Goal: Task Accomplishment & Management: Manage account settings

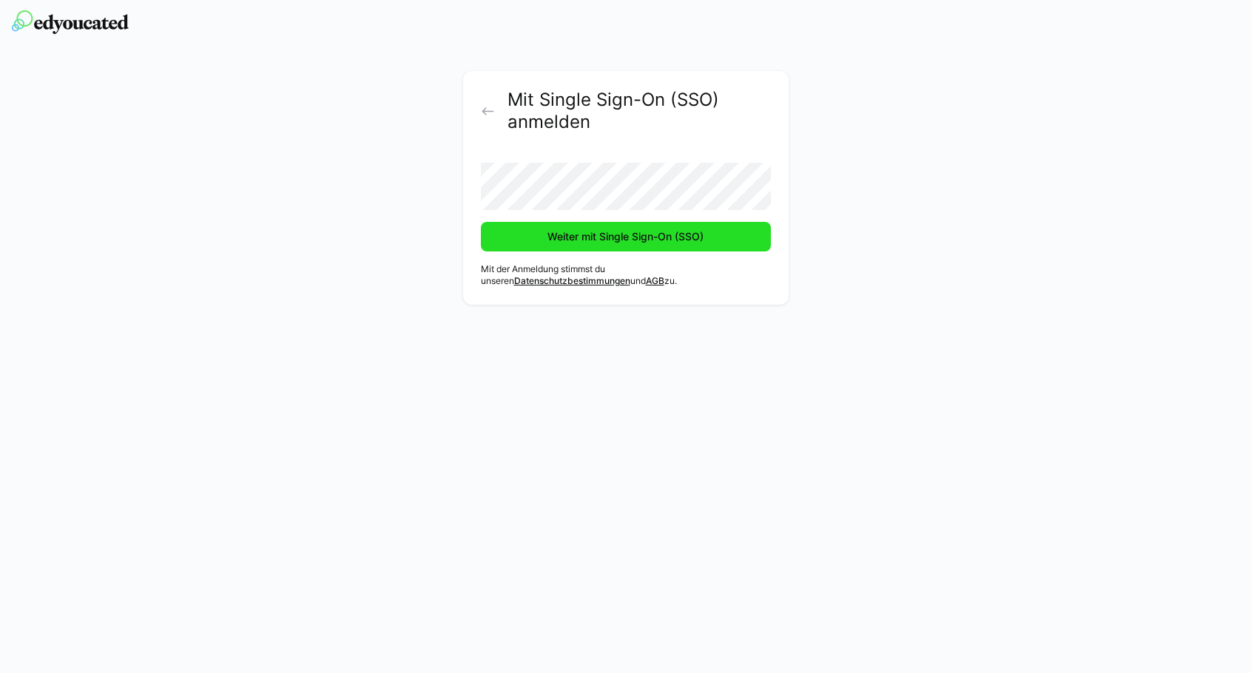
click at [669, 242] on span "Weiter mit Single Sign-On (SSO)" at bounding box center [625, 236] width 161 height 15
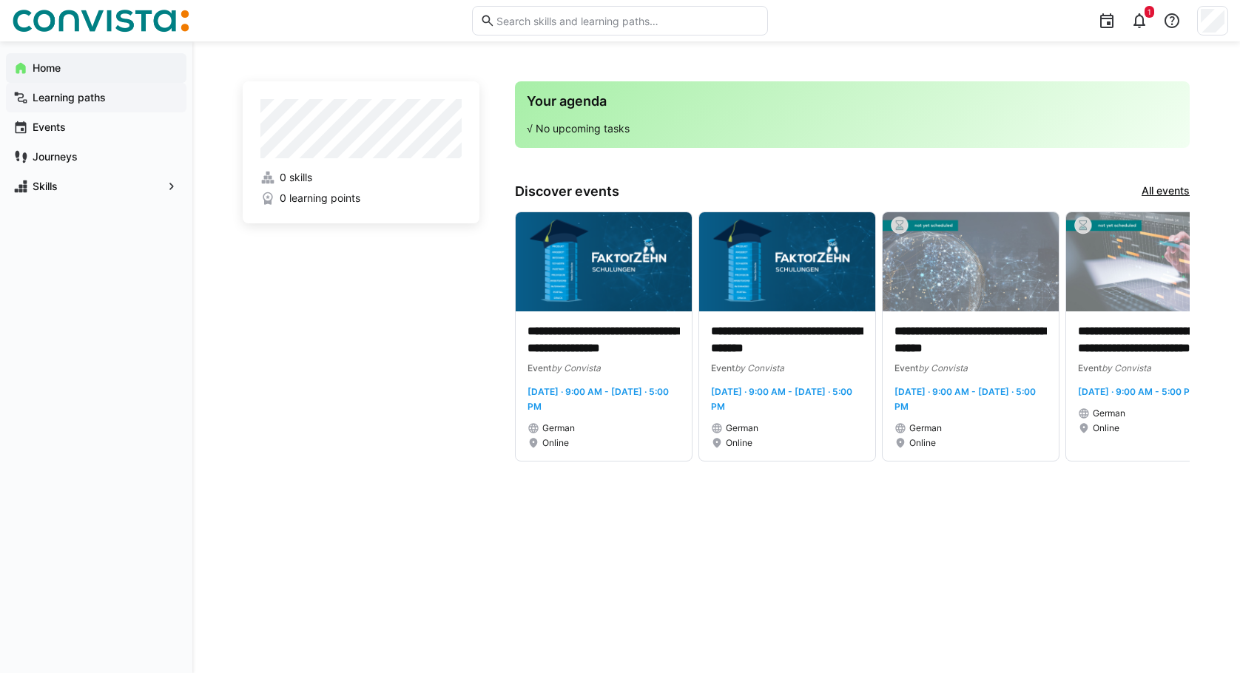
click at [112, 98] on span "Learning paths" at bounding box center [104, 97] width 149 height 15
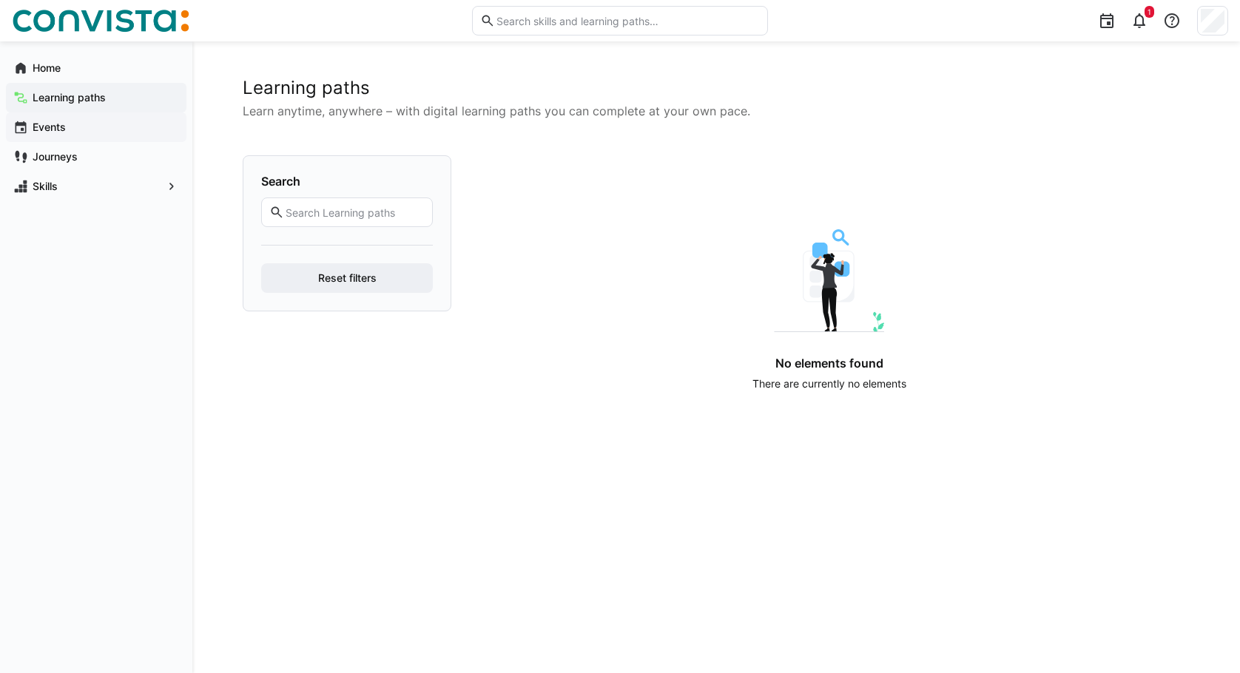
click at [109, 128] on span "Events" at bounding box center [104, 127] width 149 height 15
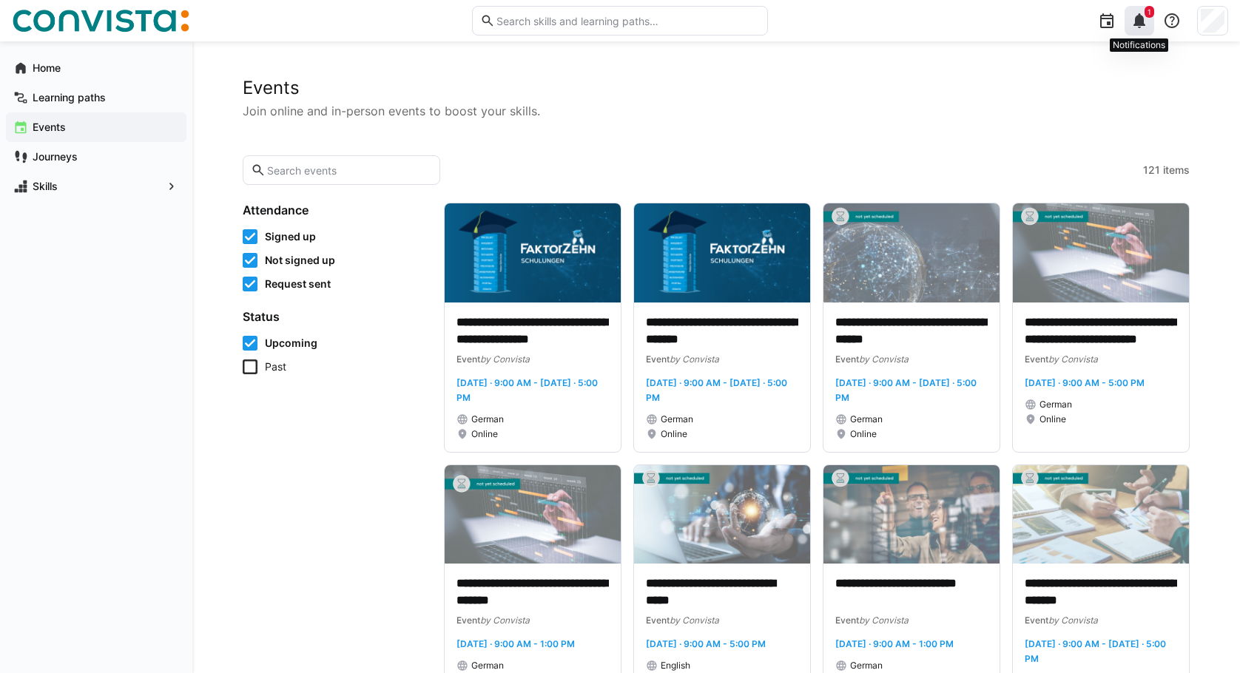
click at [1142, 22] on eds-icon at bounding box center [1139, 21] width 18 height 18
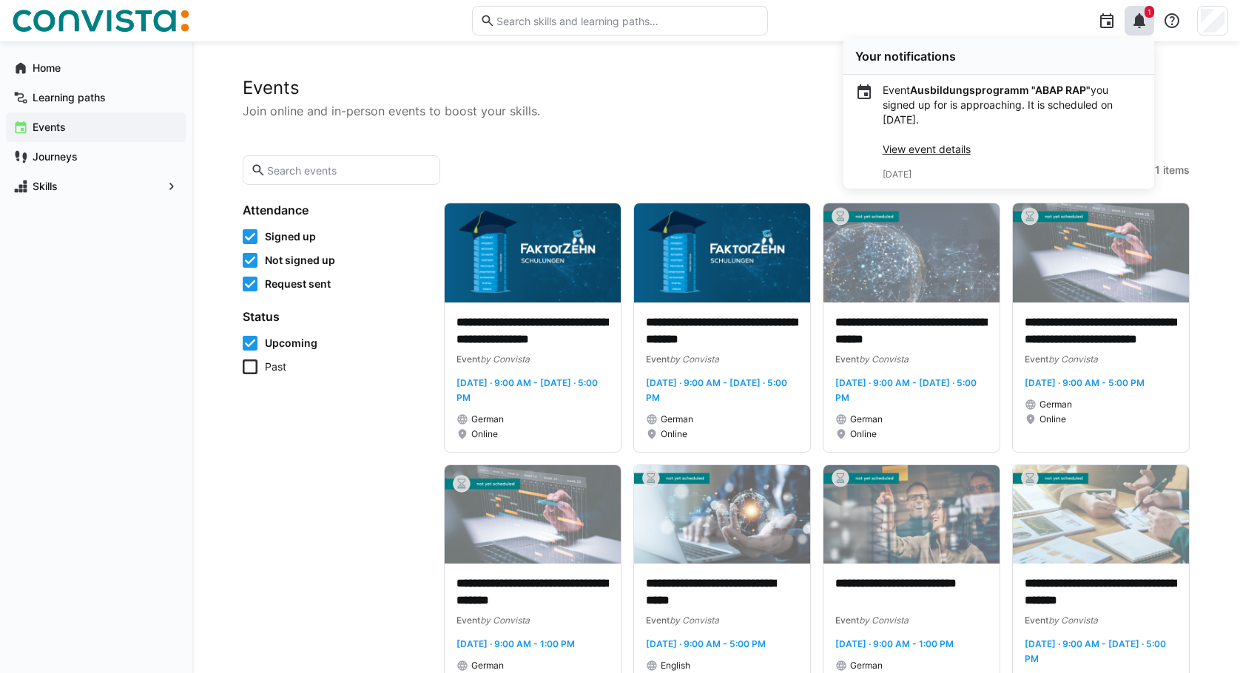
click at [923, 149] on link "View event details" at bounding box center [927, 149] width 88 height 13
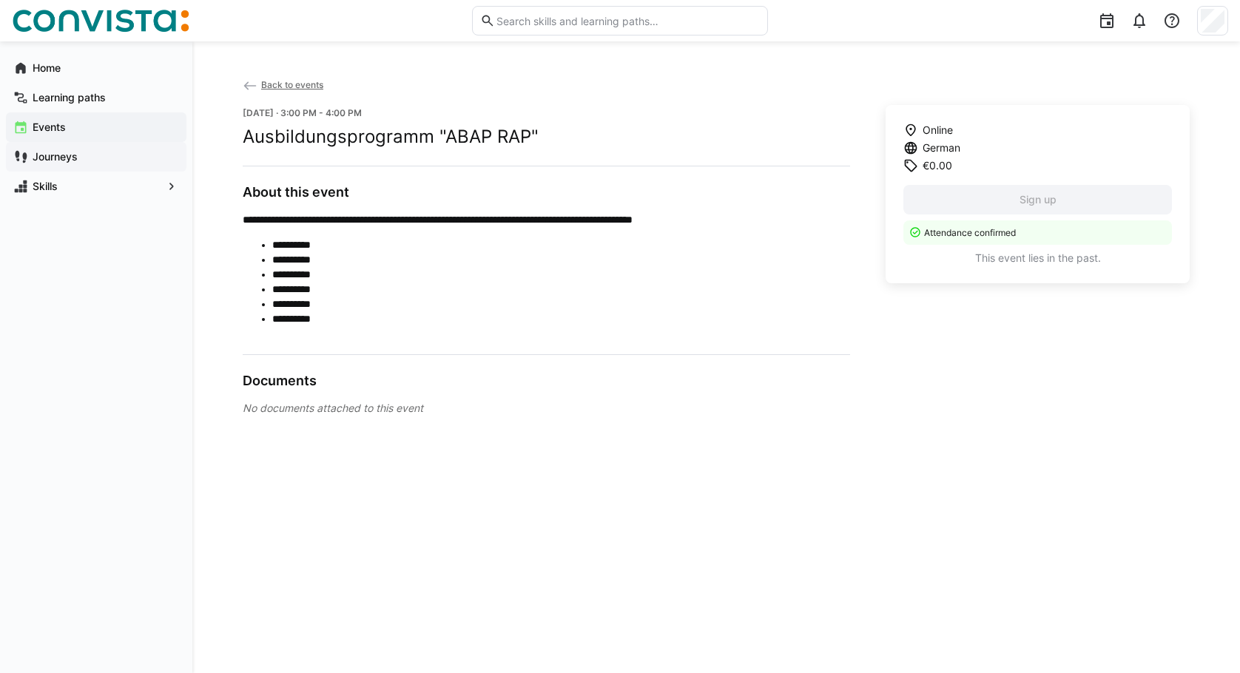
click at [100, 155] on span "Journeys" at bounding box center [104, 156] width 149 height 15
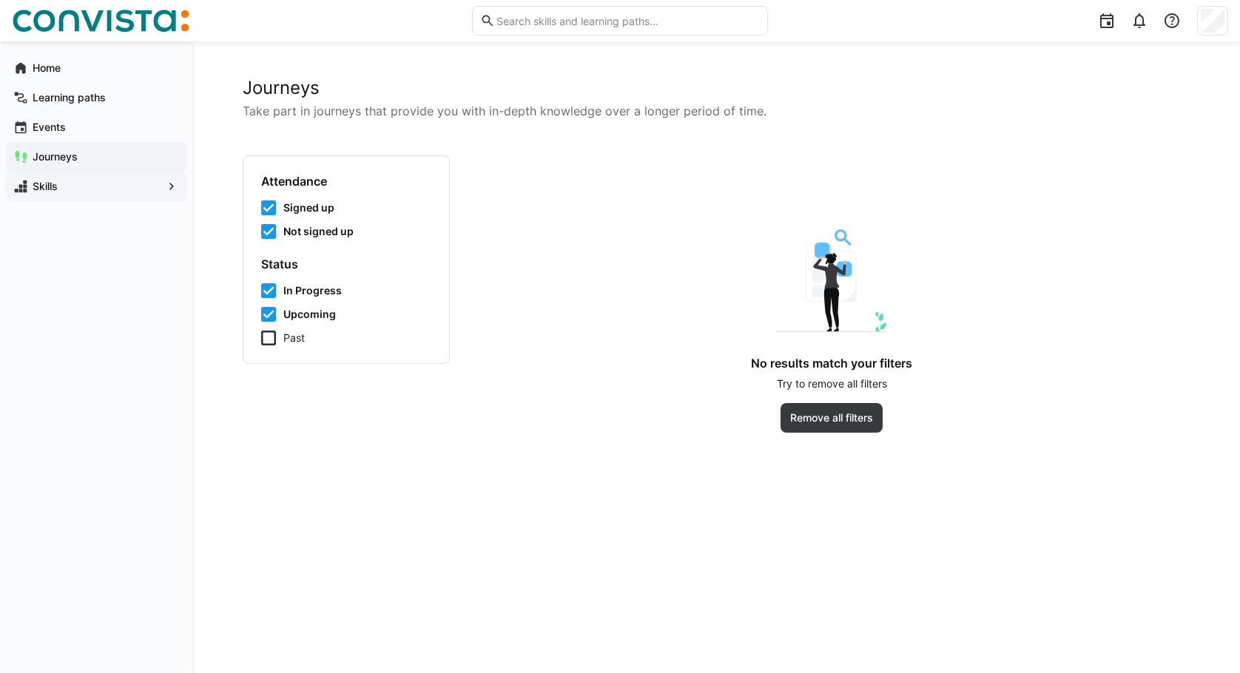
click at [107, 180] on span "Skills" at bounding box center [96, 186] width 132 height 15
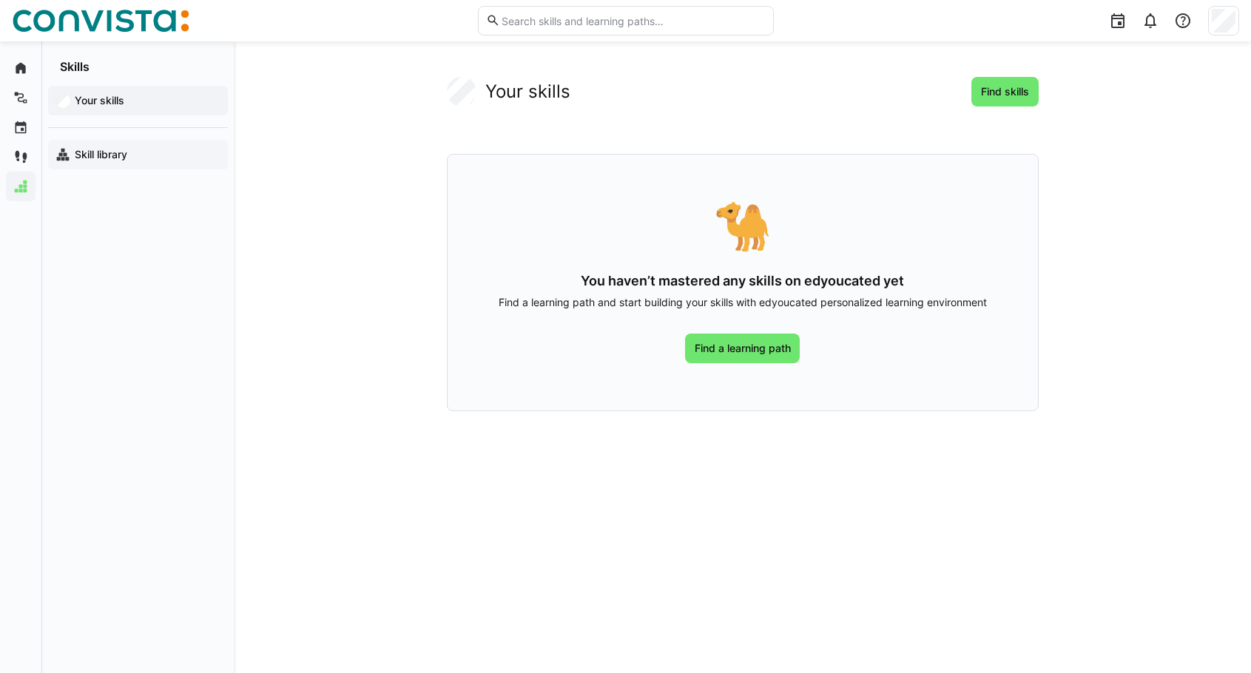
click at [0, 0] on app-navigation-label "Skill library" at bounding box center [0, 0] width 0 height 0
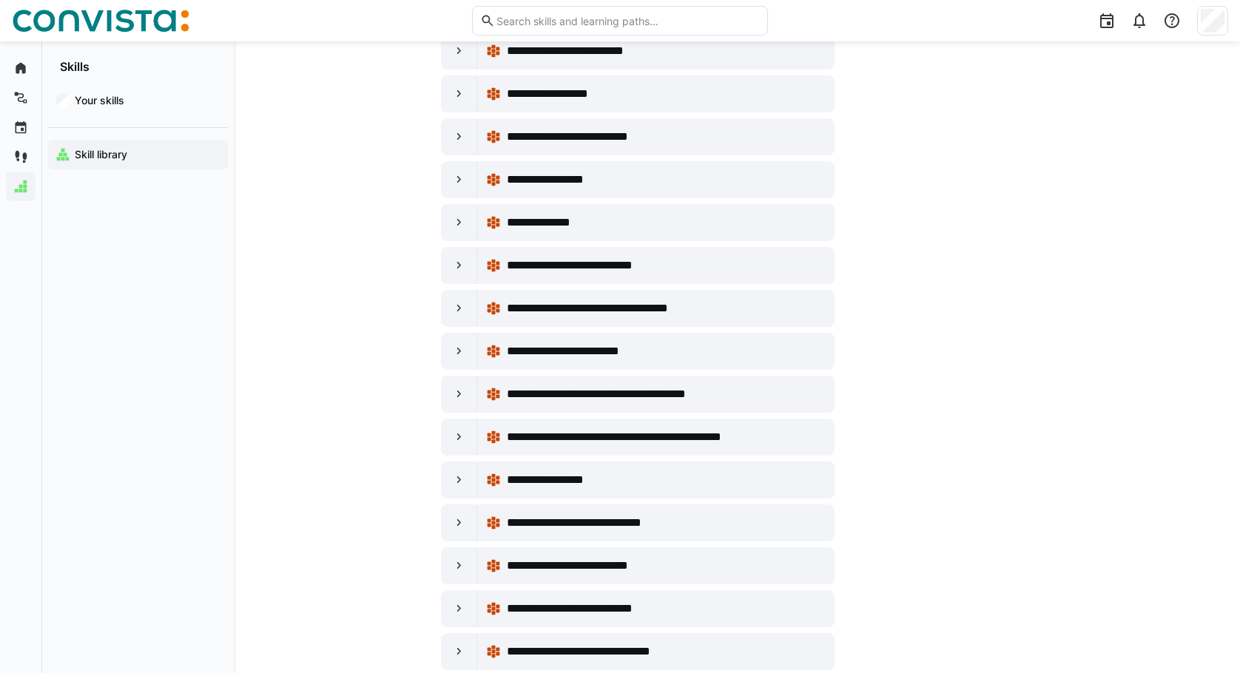
scroll to position [1924, 0]
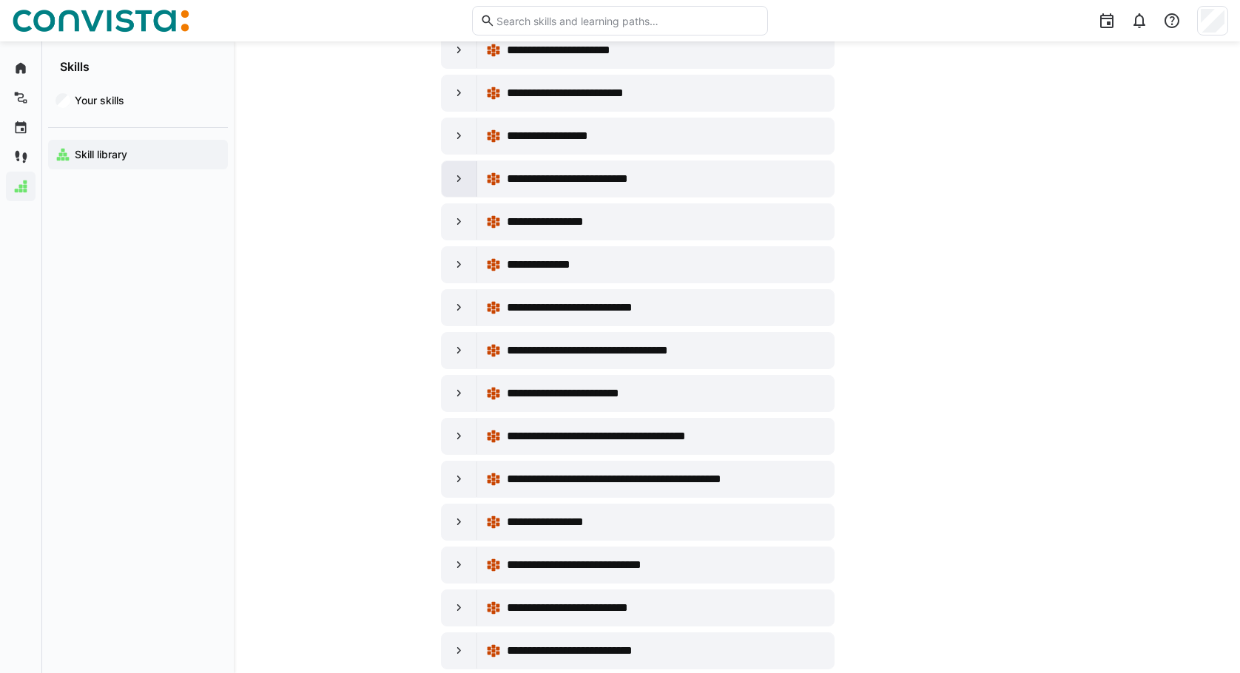
click at [454, 186] on eds-icon at bounding box center [459, 179] width 15 height 15
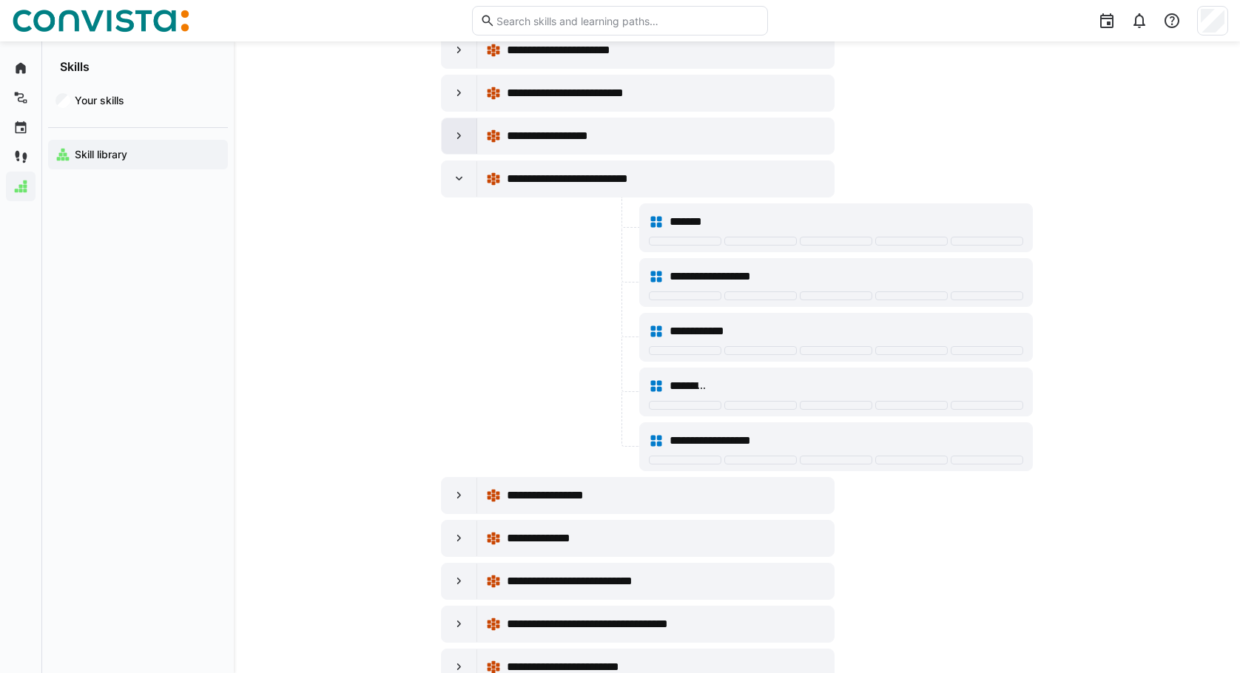
click at [448, 144] on div at bounding box center [460, 136] width 36 height 36
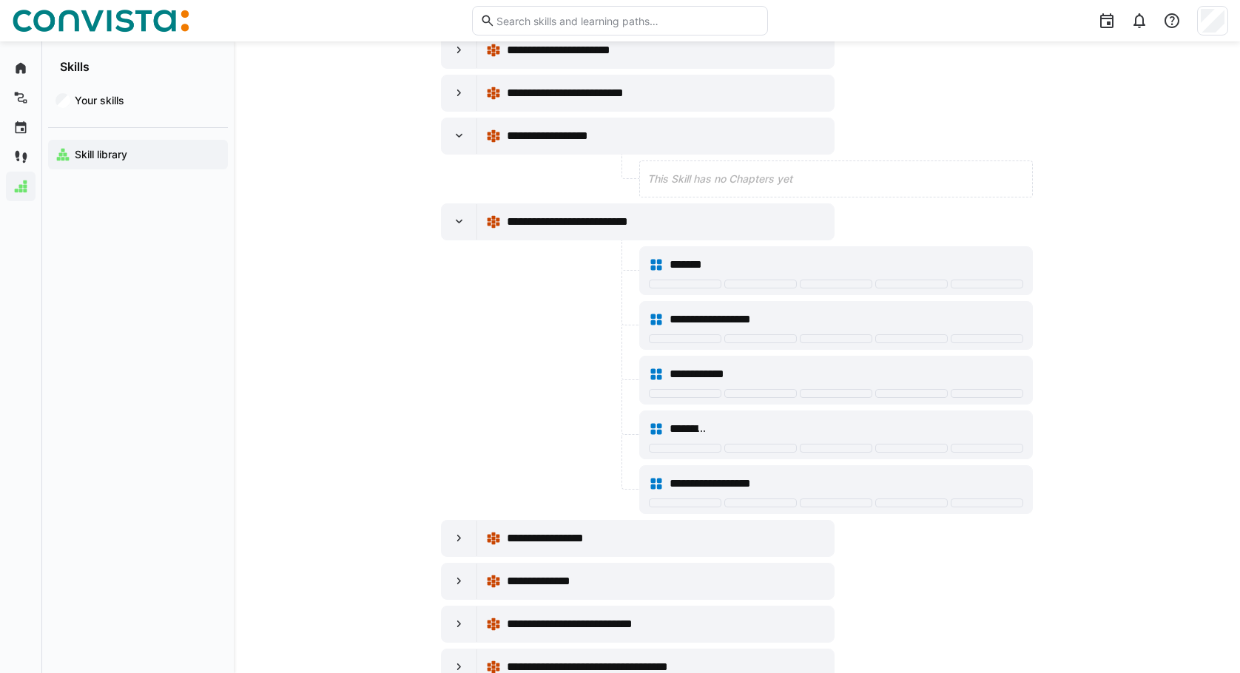
scroll to position [1776, 0]
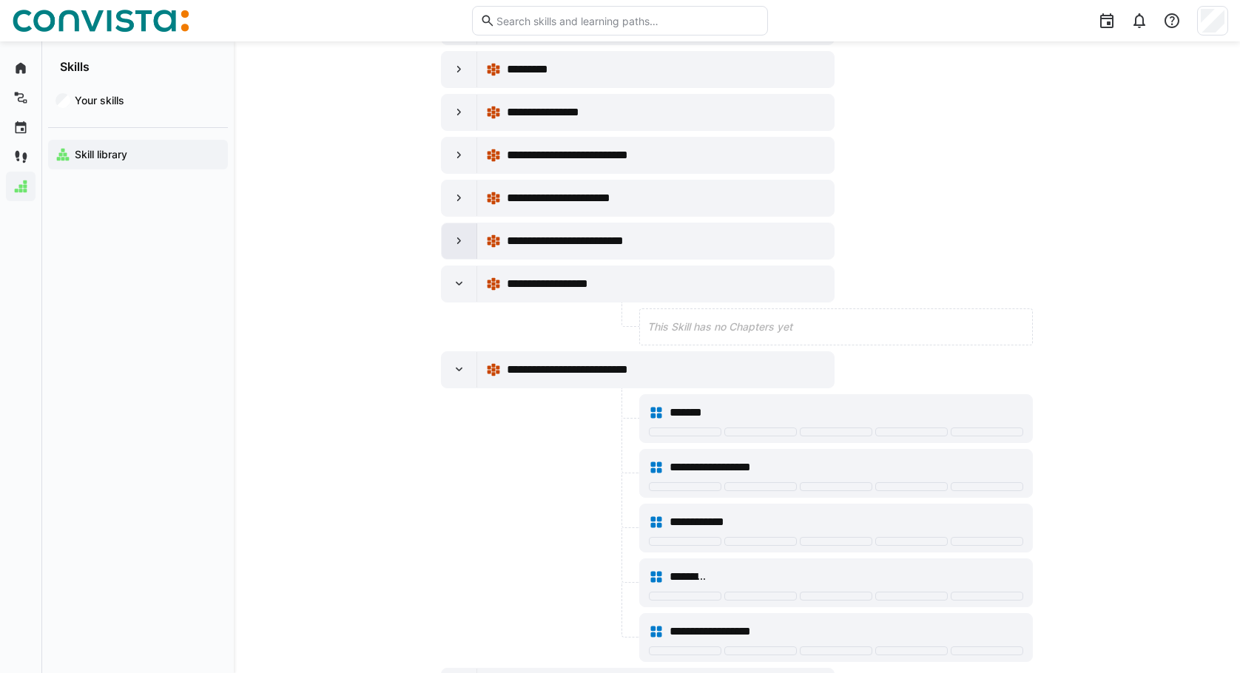
click at [456, 242] on eds-icon at bounding box center [459, 241] width 15 height 15
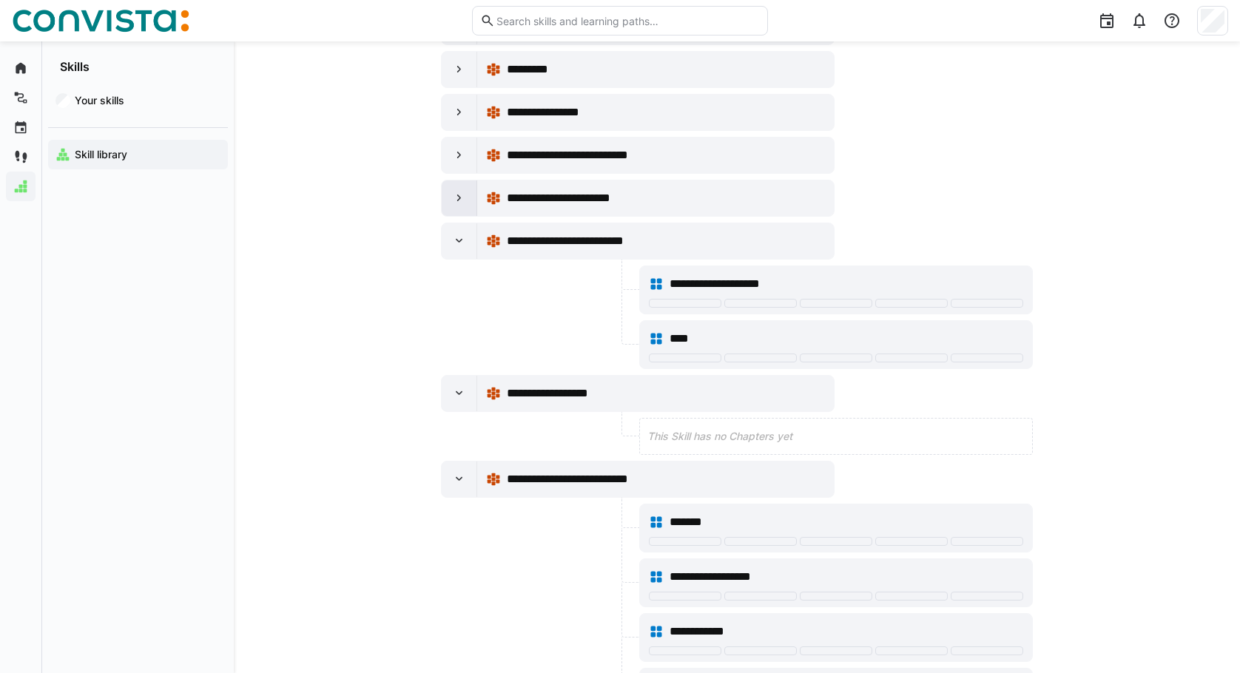
click at [456, 207] on div at bounding box center [460, 199] width 36 height 36
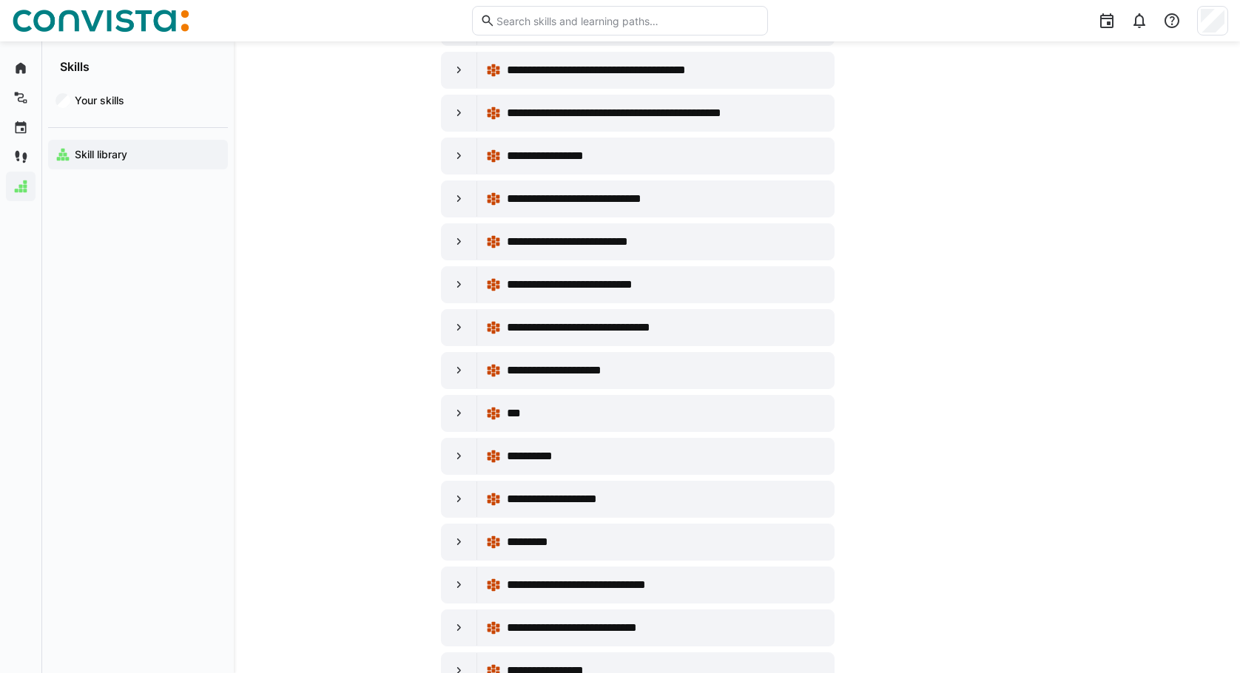
scroll to position [2885, 0]
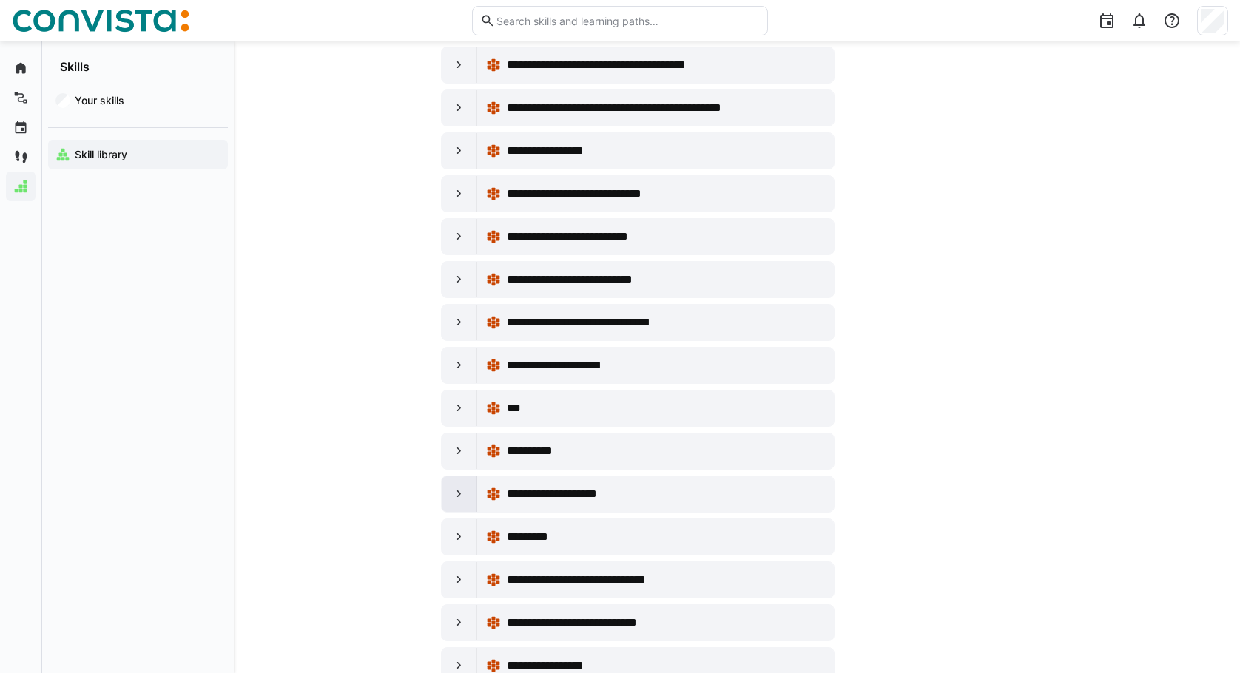
click at [468, 491] on div at bounding box center [460, 494] width 36 height 36
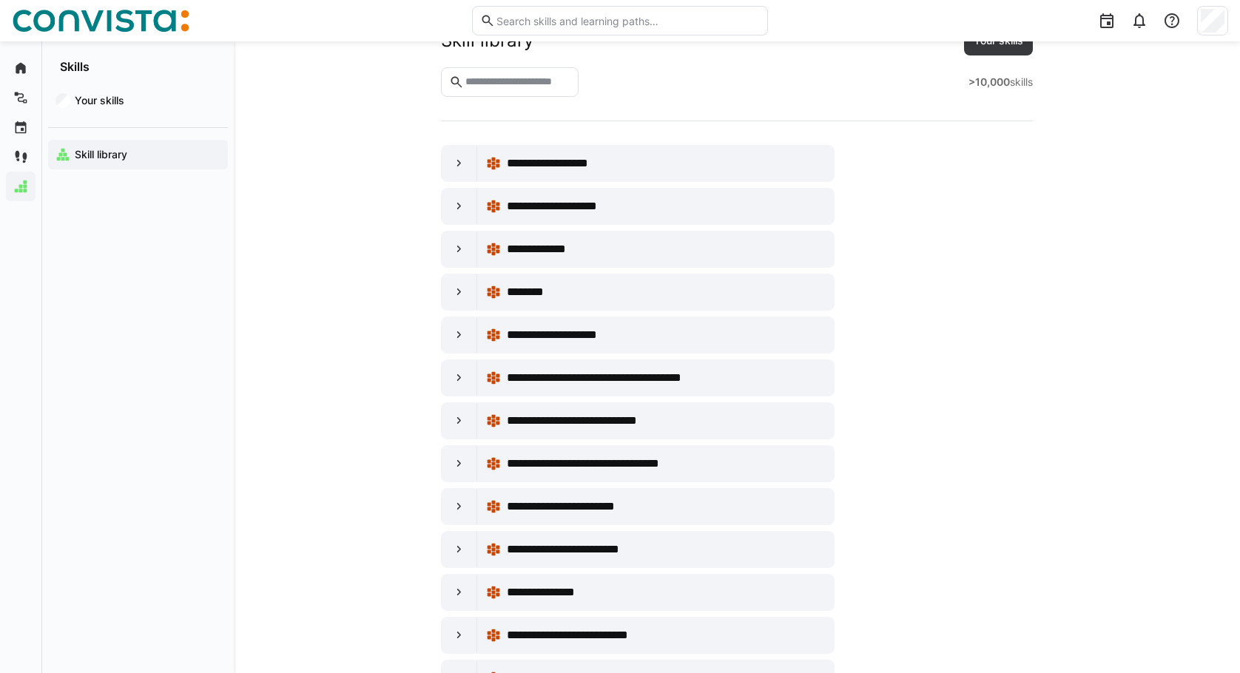
scroll to position [0, 0]
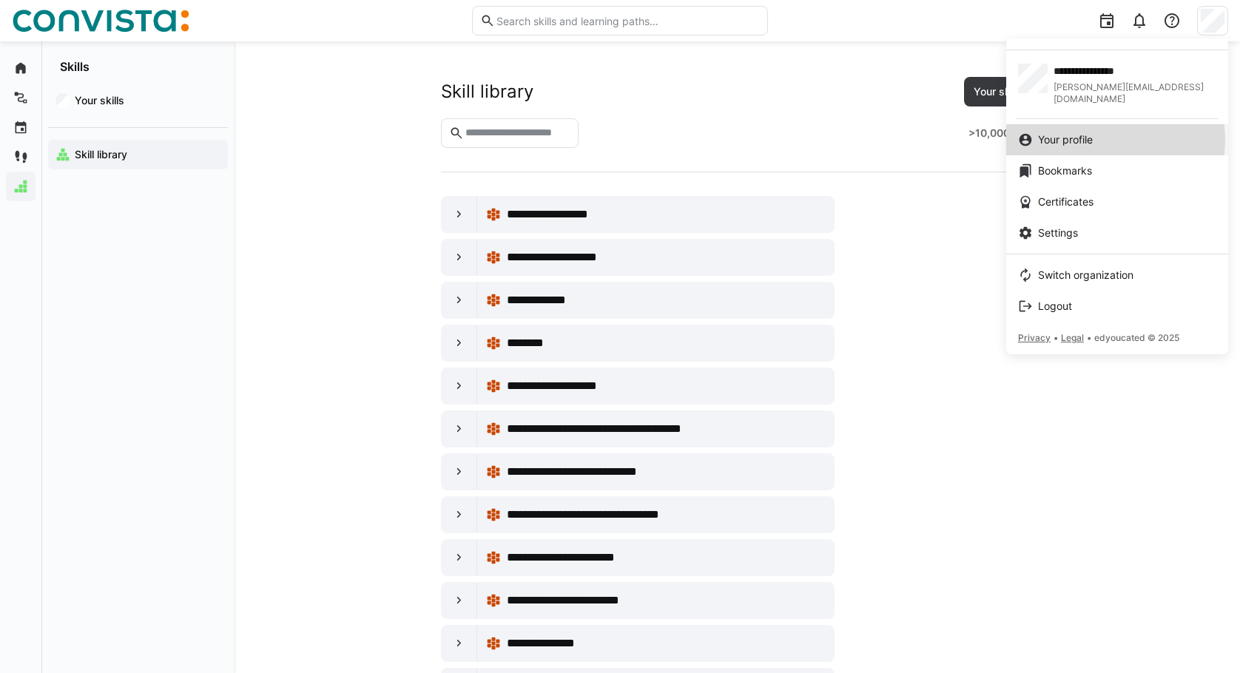
click at [1093, 132] on span "Your profile" at bounding box center [1065, 139] width 55 height 15
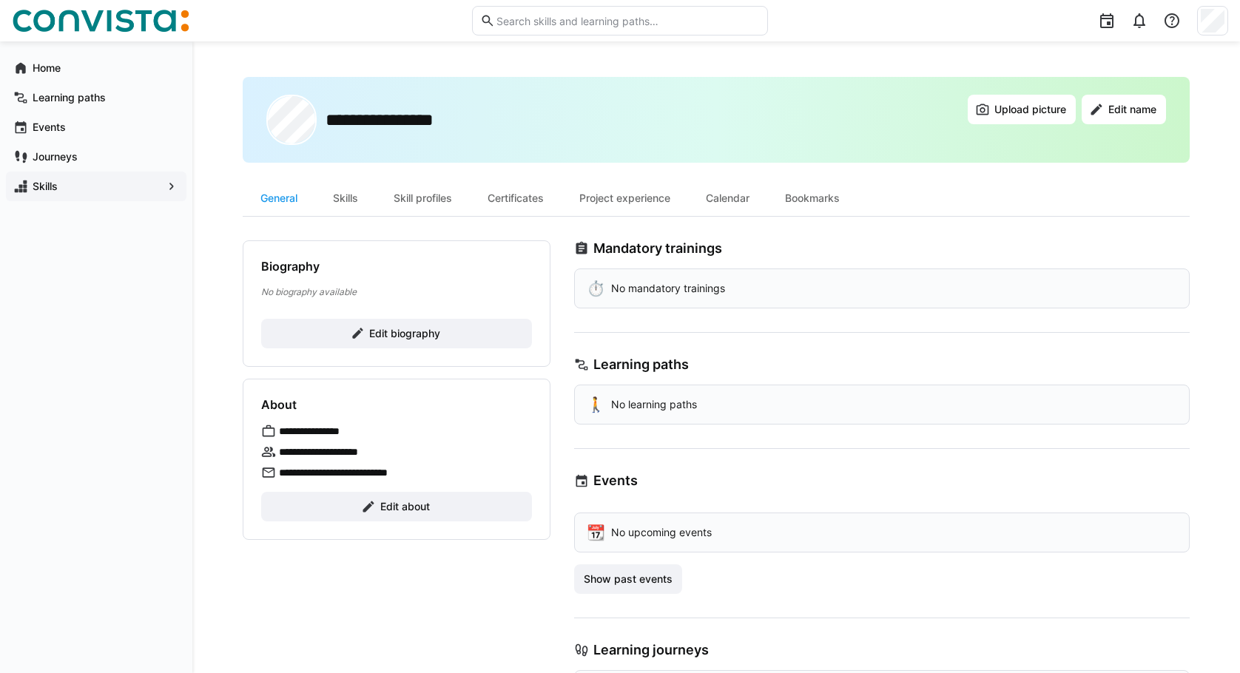
click at [73, 459] on div "Home Learning paths Events Journeys Skills" at bounding box center [96, 357] width 192 height 632
click at [376, 196] on div "Skills" at bounding box center [345, 199] width 61 height 36
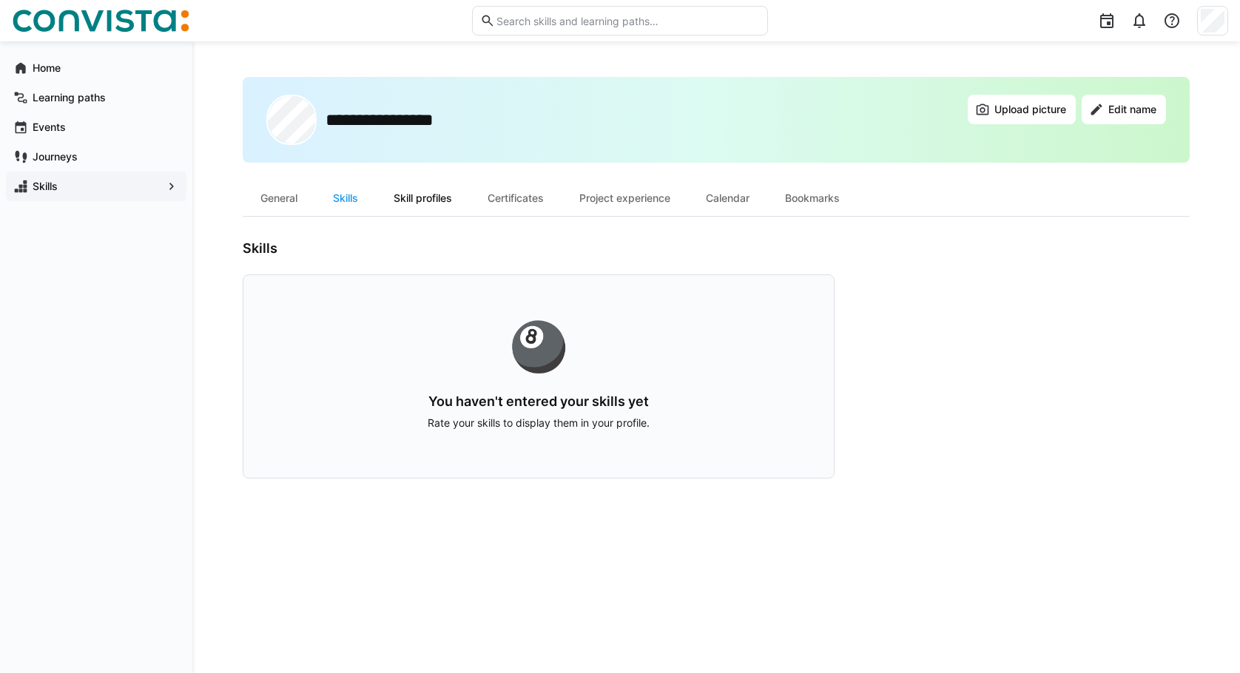
click at [411, 197] on div "Skill profiles" at bounding box center [423, 199] width 94 height 36
click at [58, 183] on span "Skills" at bounding box center [96, 186] width 132 height 15
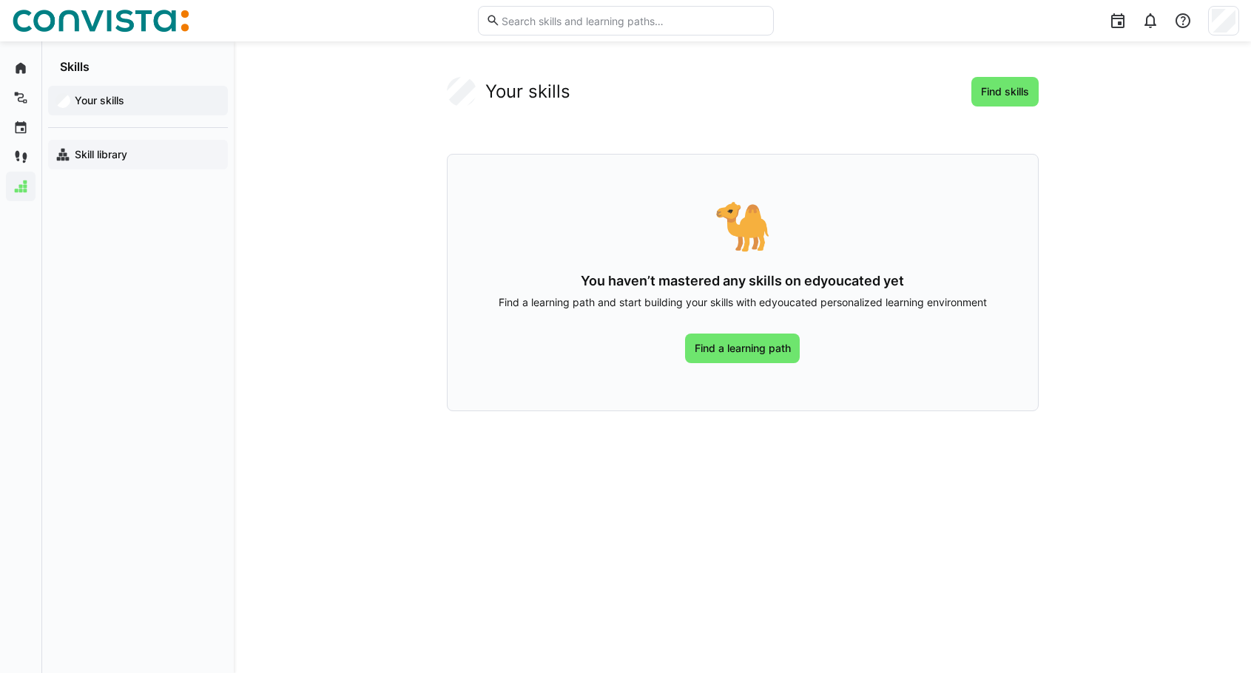
click at [143, 146] on div "Skill library" at bounding box center [138, 155] width 180 height 30
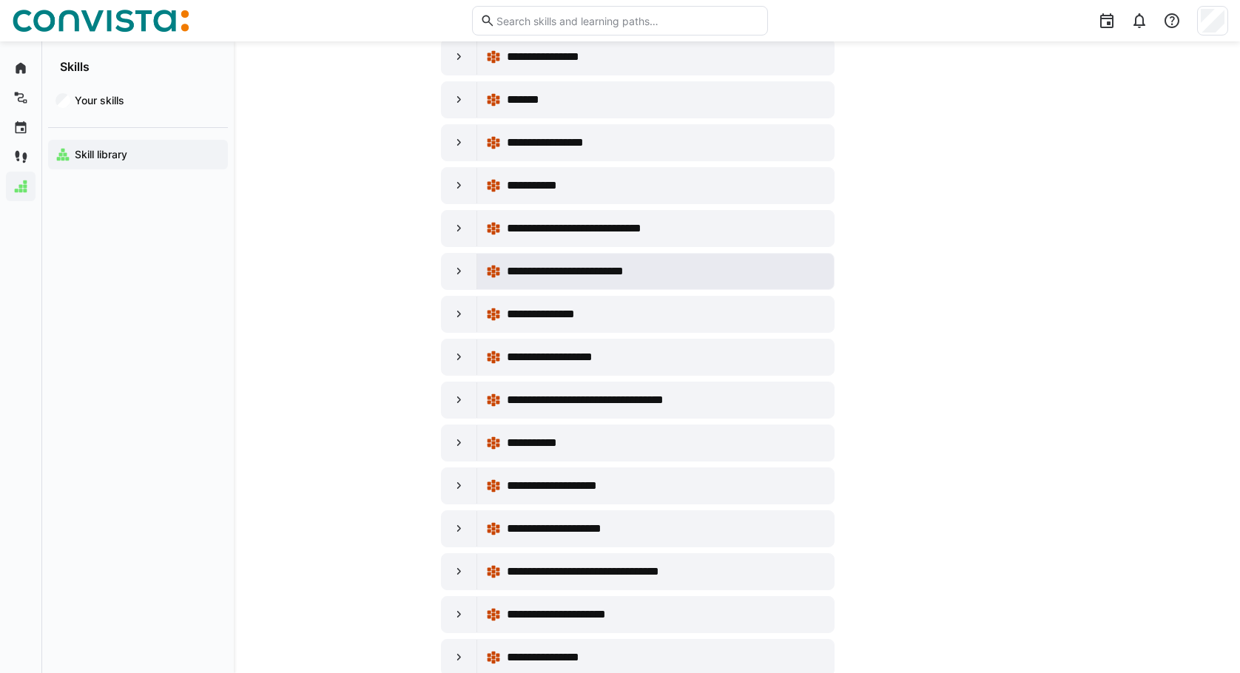
scroll to position [888, 0]
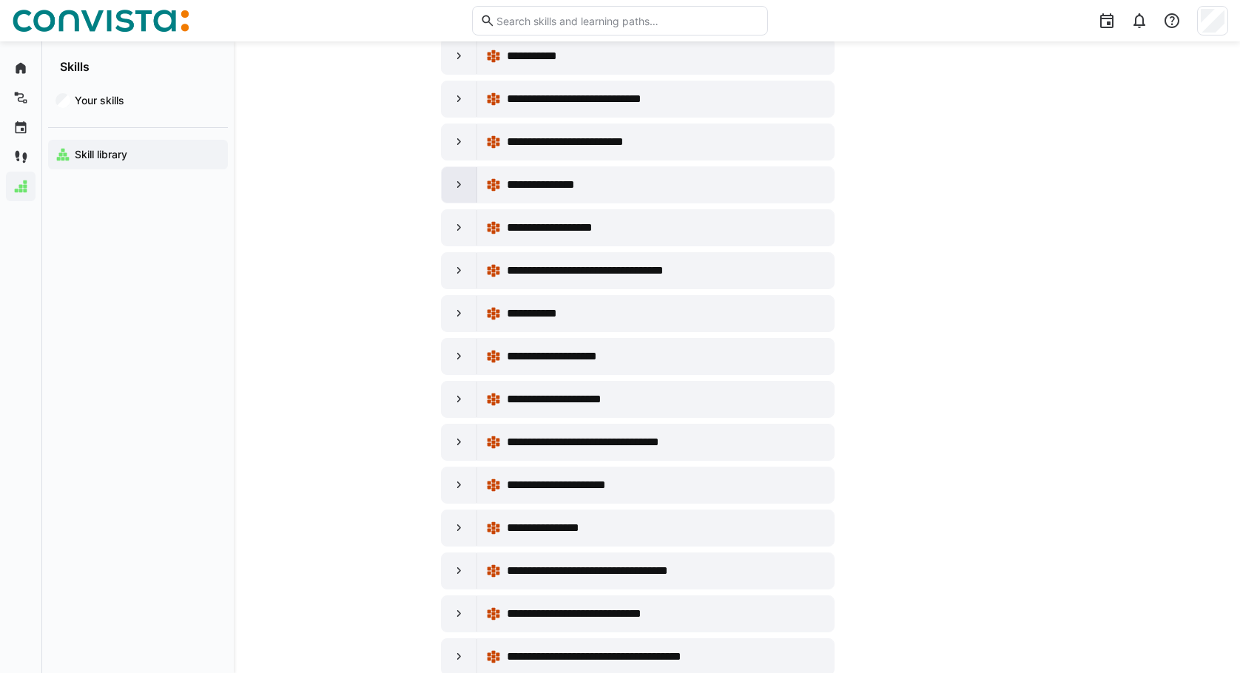
click at [451, 195] on div at bounding box center [460, 185] width 36 height 36
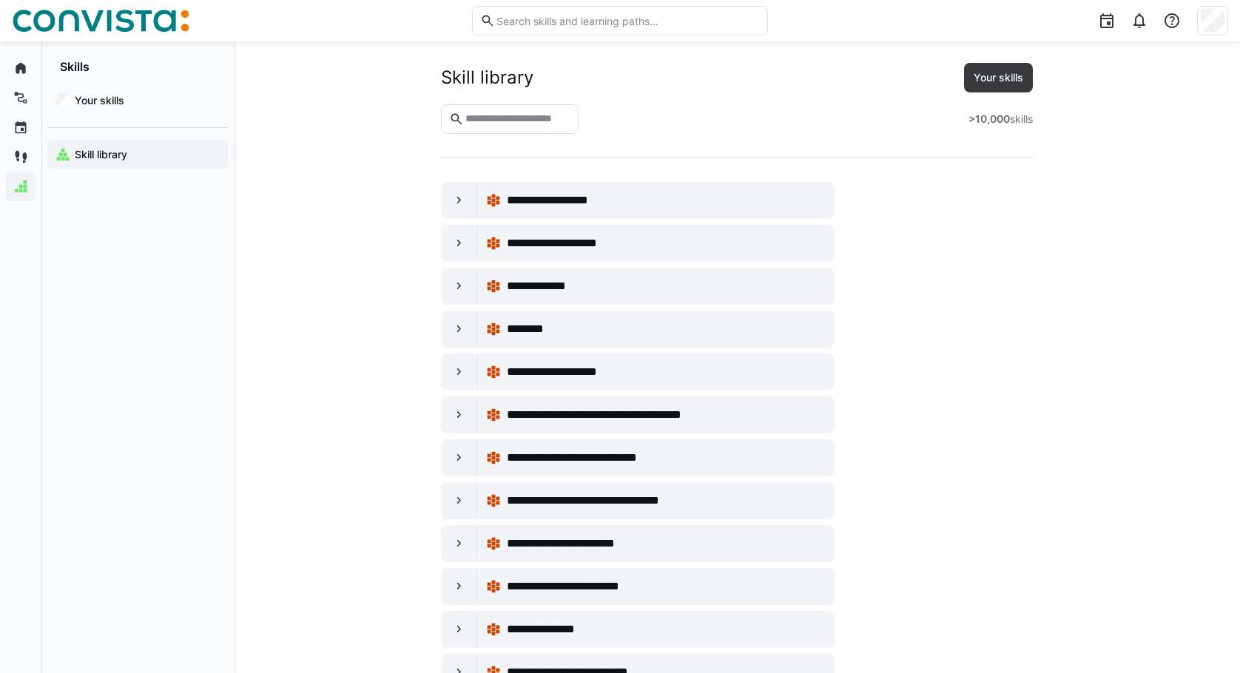
scroll to position [0, 0]
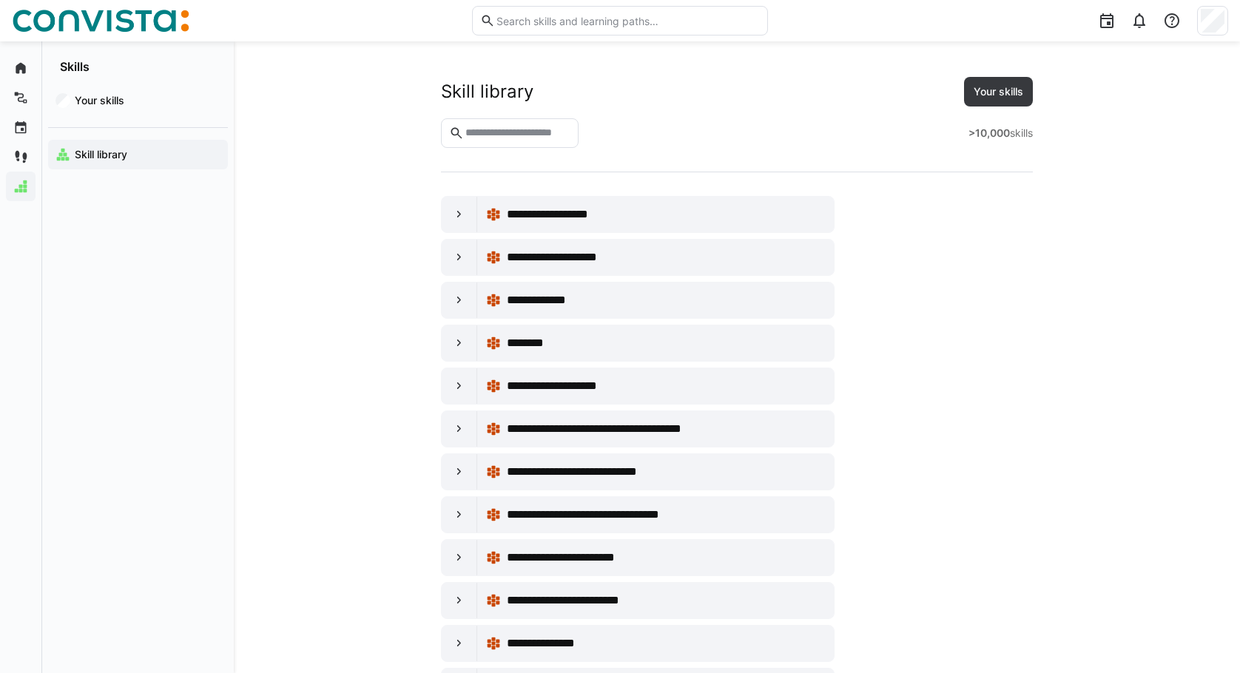
click at [563, 23] on input "text" at bounding box center [627, 20] width 265 height 13
type input "f"
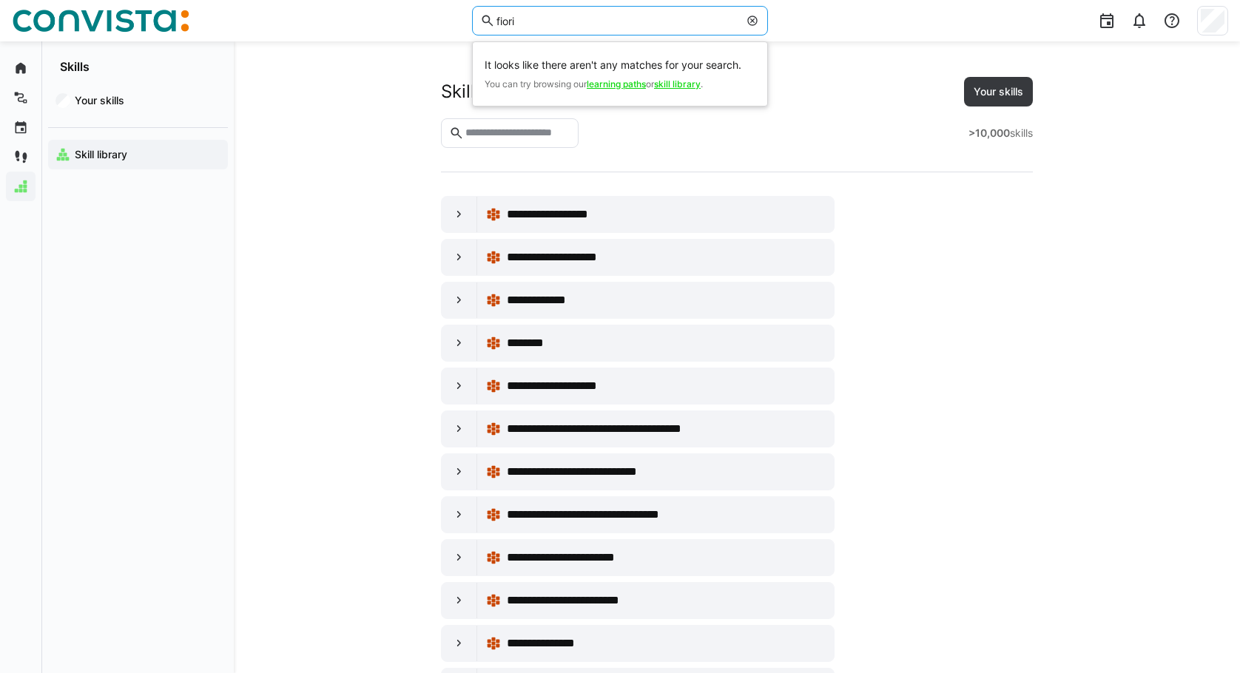
type input "fiori"
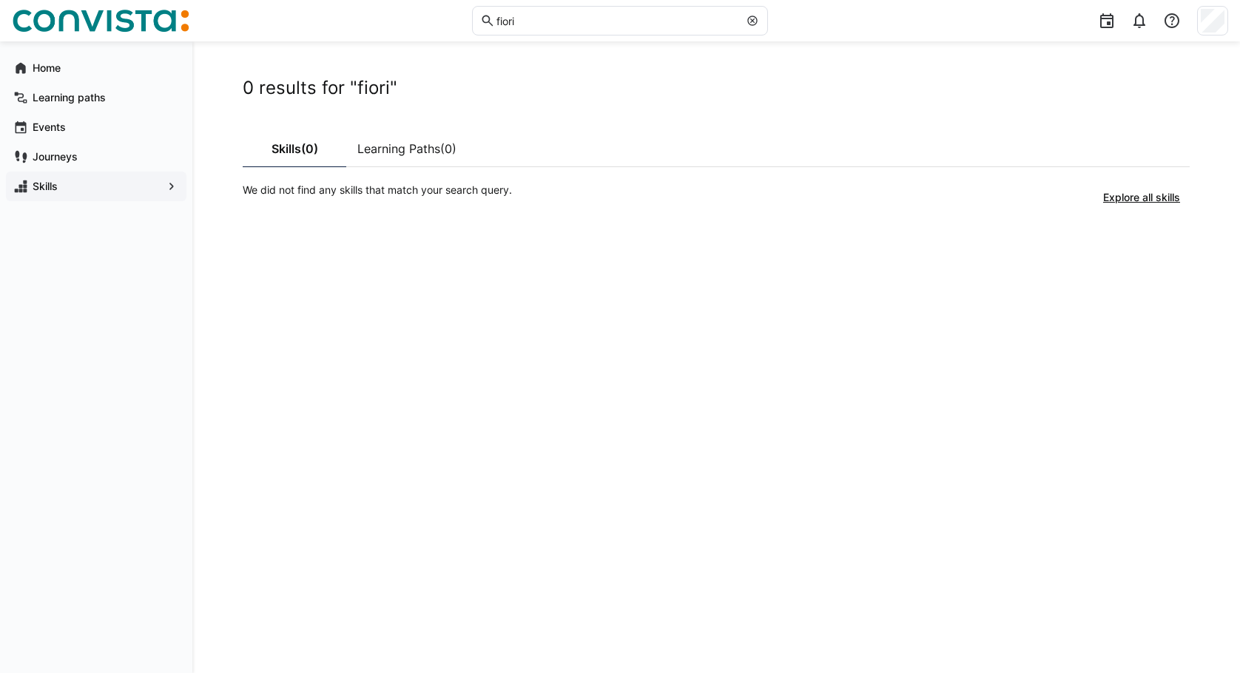
click at [247, 482] on div "0 results for "fiori" Skills (0) Learning Paths (0) We did not find any skills …" at bounding box center [716, 357] width 947 height 561
click at [748, 24] on eds-icon at bounding box center [753, 21] width 12 height 12
click at [317, 149] on span "(0)" at bounding box center [309, 149] width 17 height 12
click at [68, 174] on div "Skills" at bounding box center [96, 187] width 181 height 30
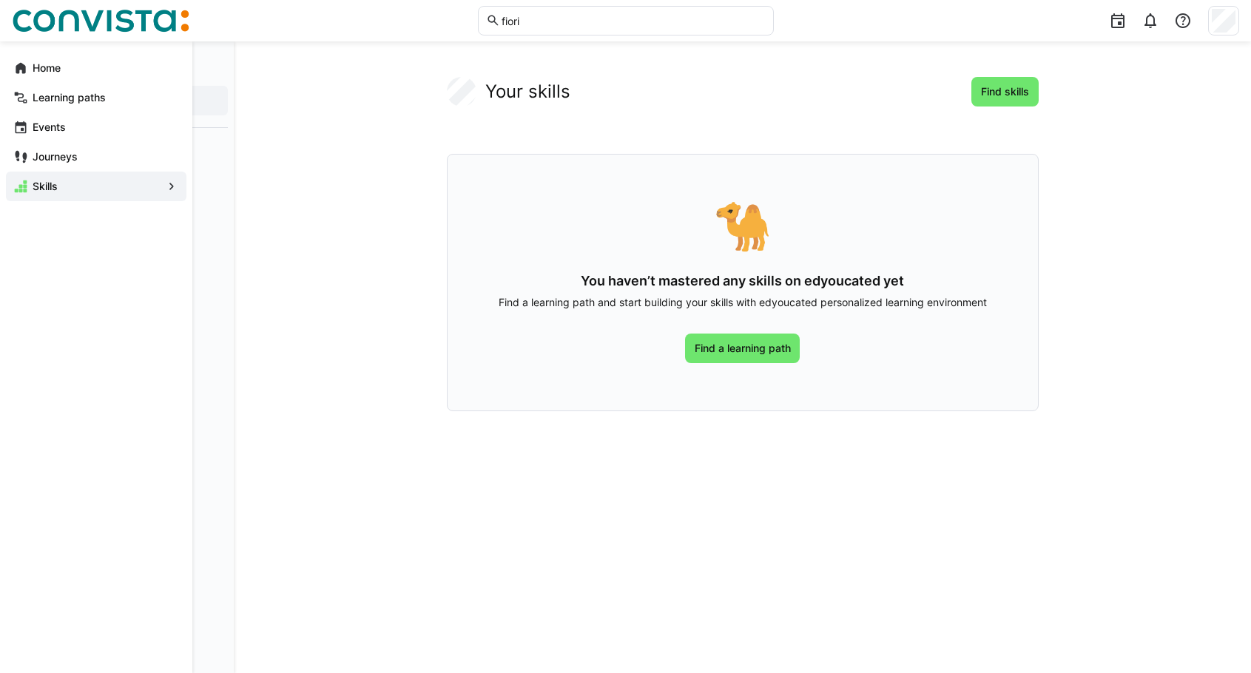
click at [75, 197] on div "Skills" at bounding box center [96, 187] width 181 height 30
click at [171, 186] on eds-icon at bounding box center [171, 186] width 15 height 15
click at [981, 83] on span "Find skills" at bounding box center [1004, 92] width 67 height 30
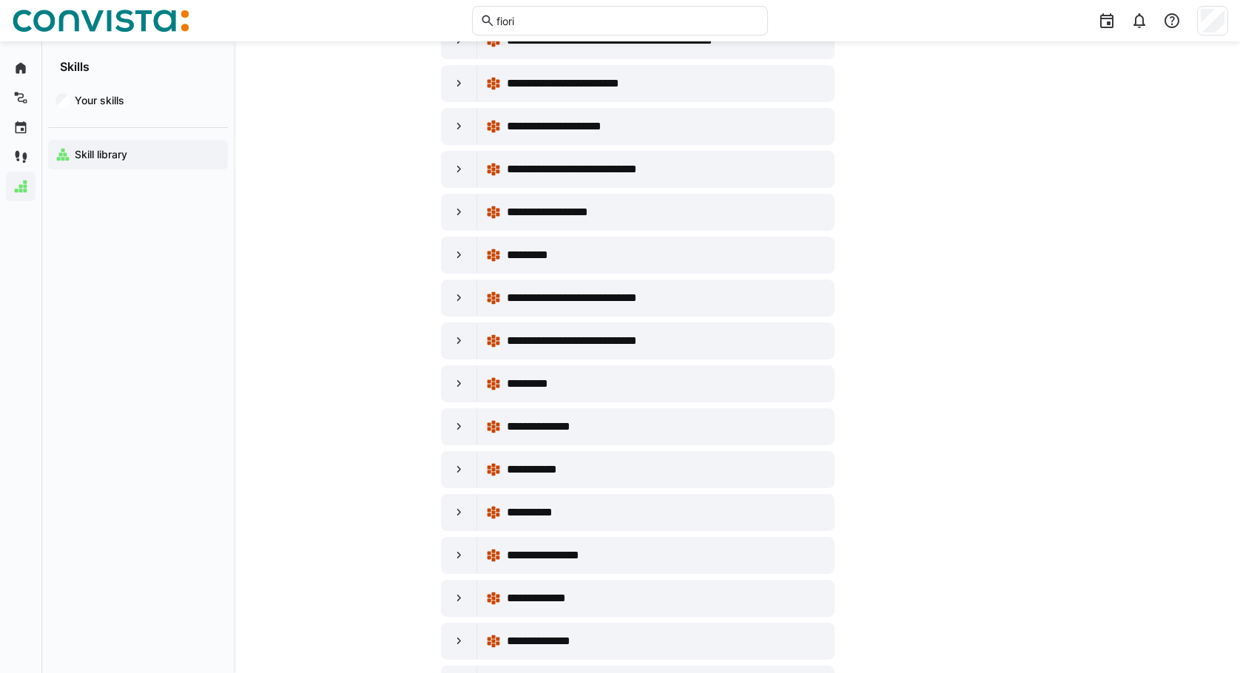
scroll to position [10468, 0]
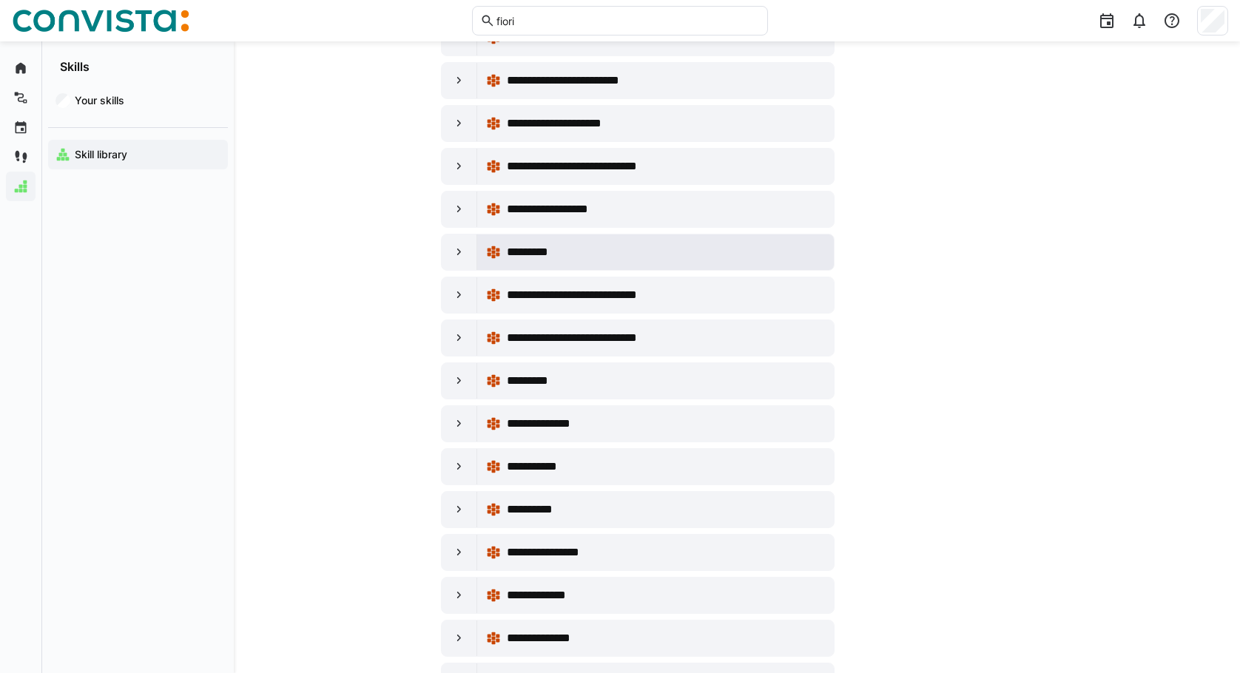
click at [542, 256] on span "*********" at bounding box center [534, 252] width 54 height 18
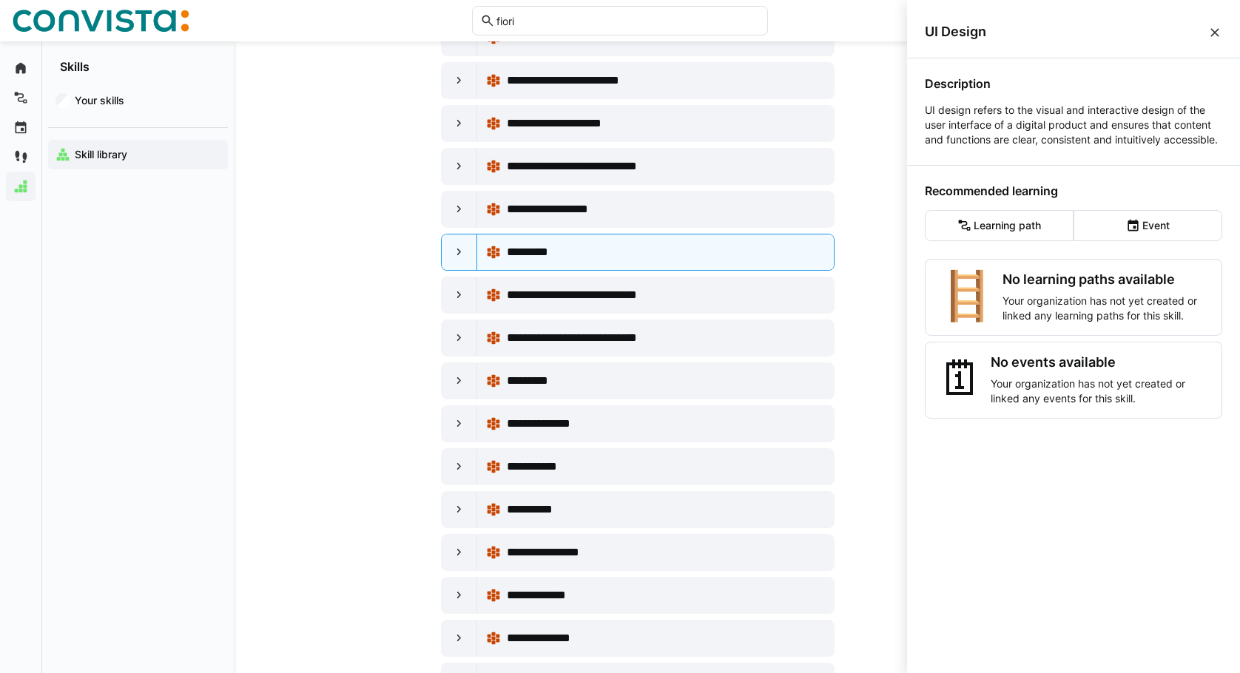
click at [1219, 31] on eds-icon at bounding box center [1214, 32] width 15 height 15
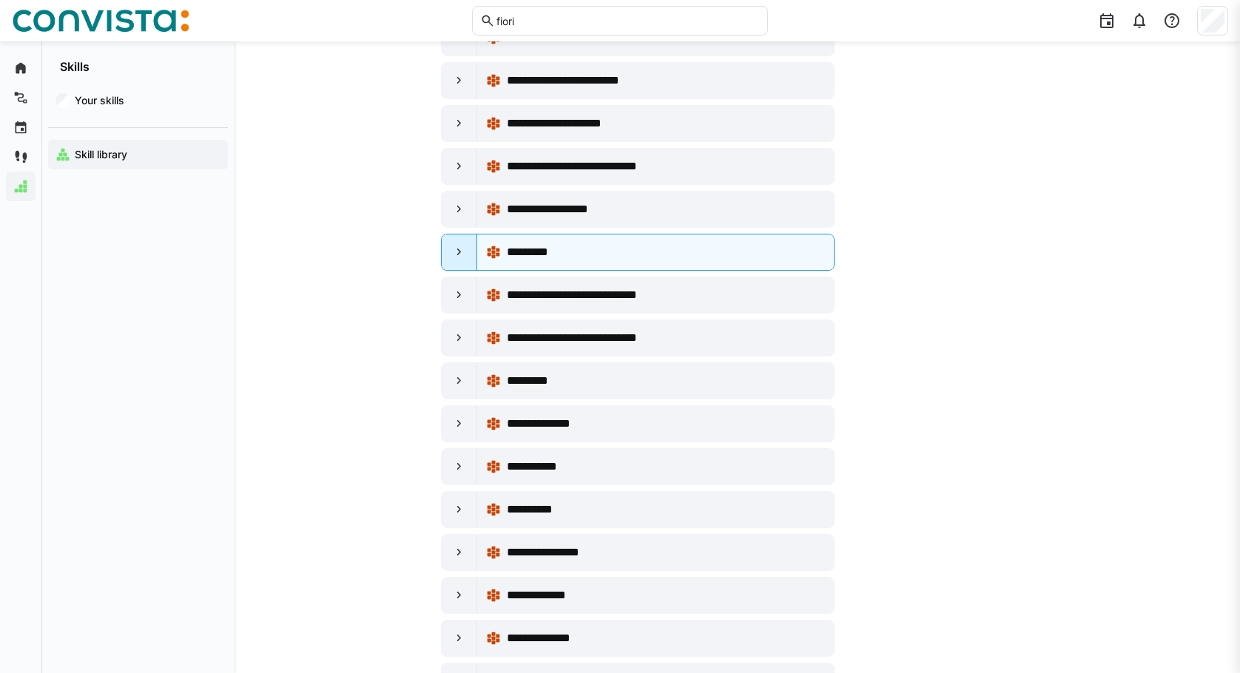
scroll to position [10468, 0]
click at [459, 259] on eds-icon at bounding box center [459, 252] width 15 height 15
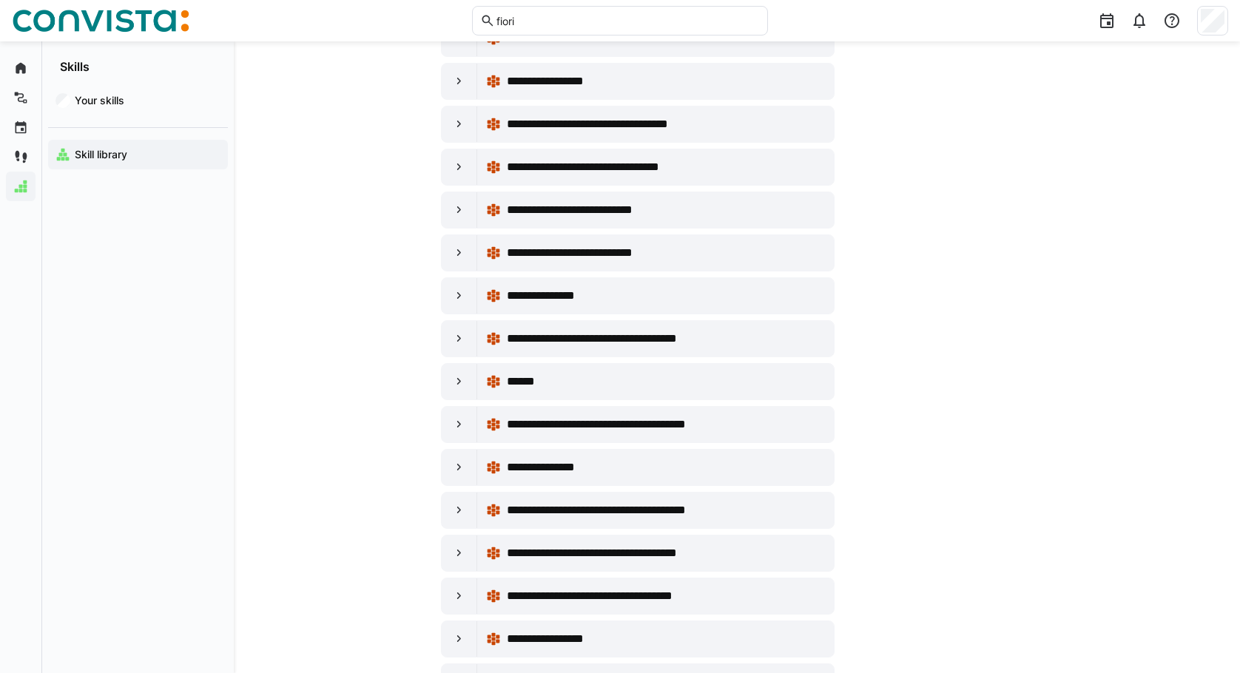
scroll to position [6944, 0]
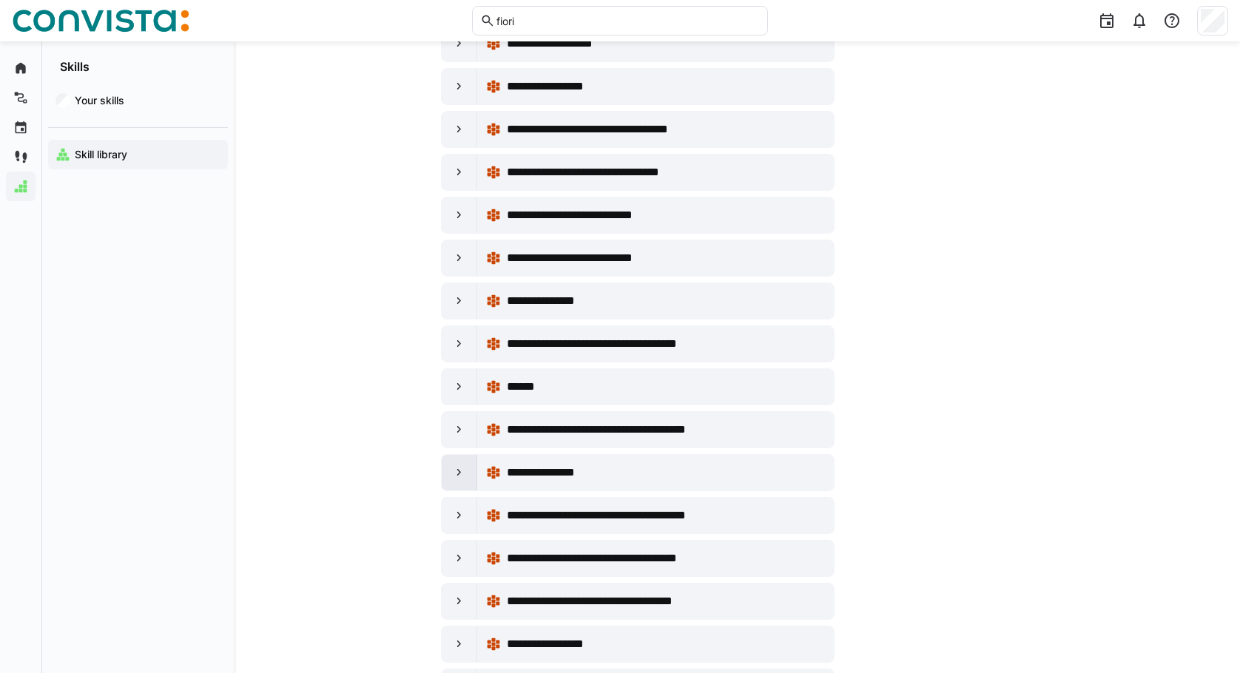
click at [468, 468] on div at bounding box center [460, 473] width 36 height 36
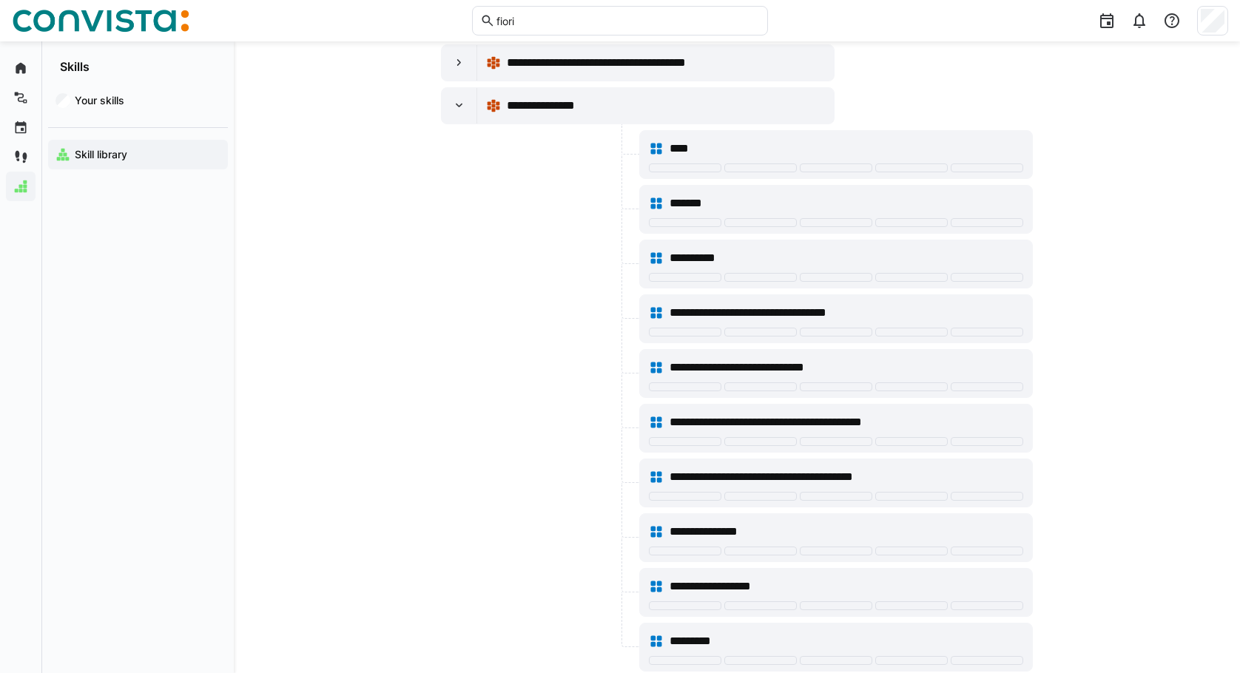
scroll to position [7461, 0]
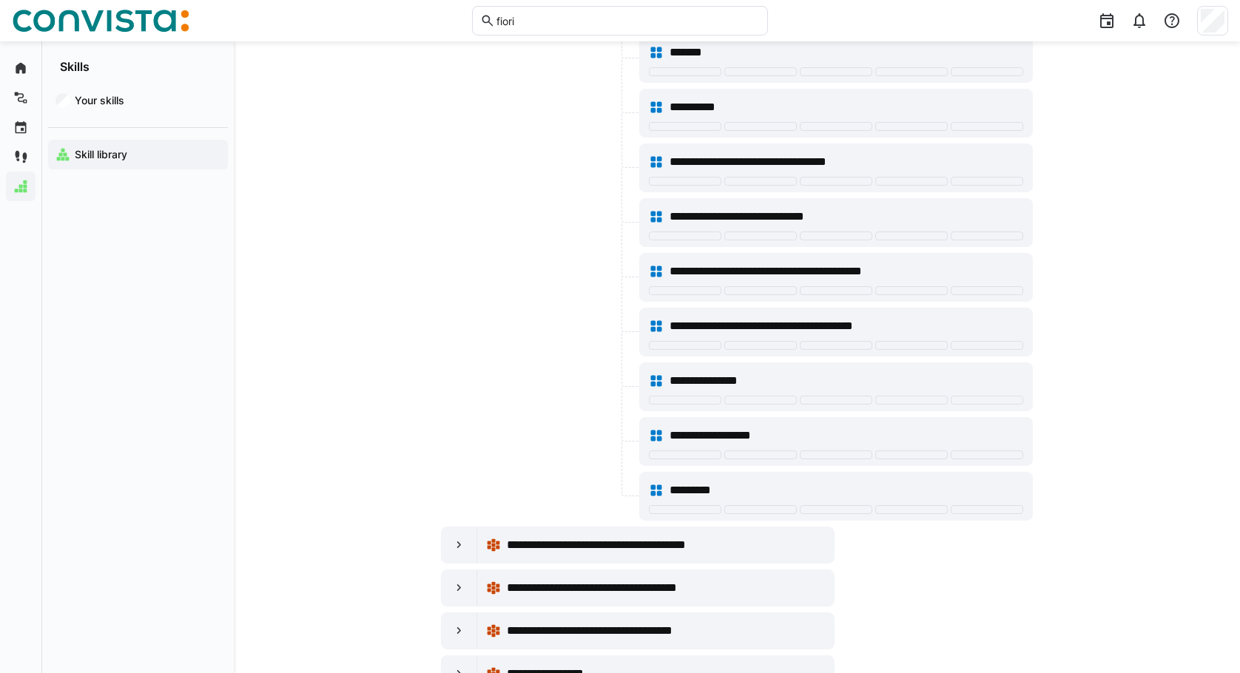
click at [172, 309] on div "Your skills Skill library" at bounding box center [138, 373] width 192 height 599
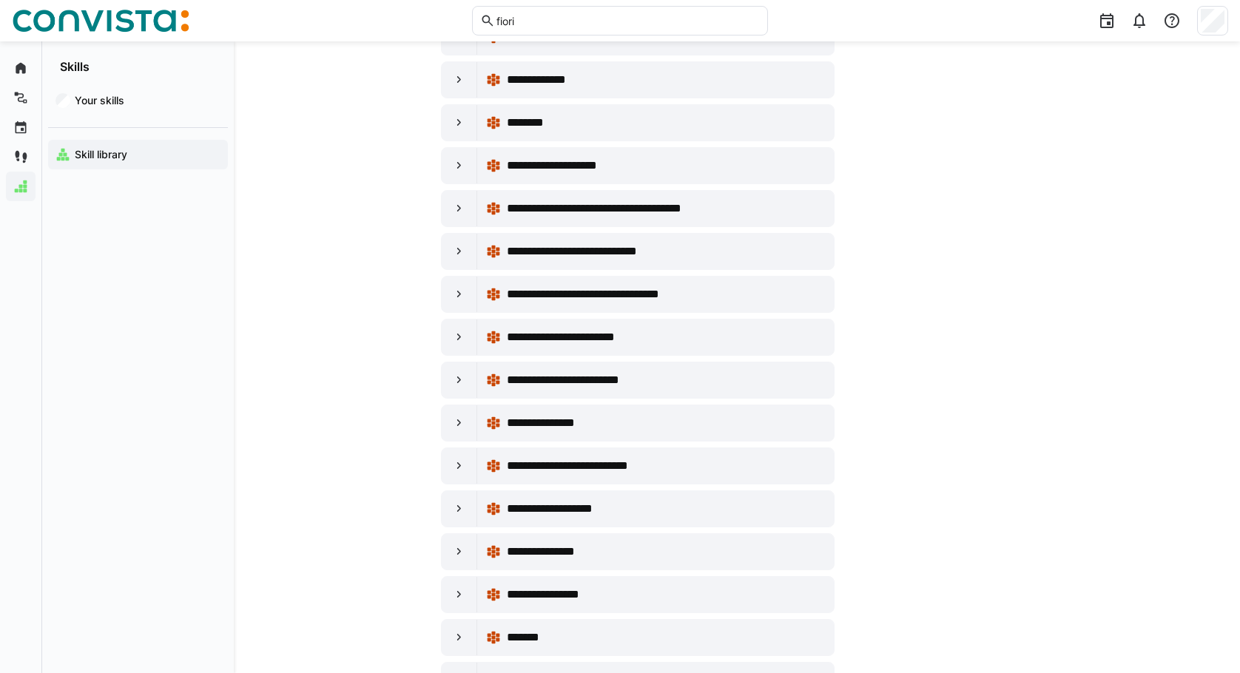
scroll to position [0, 0]
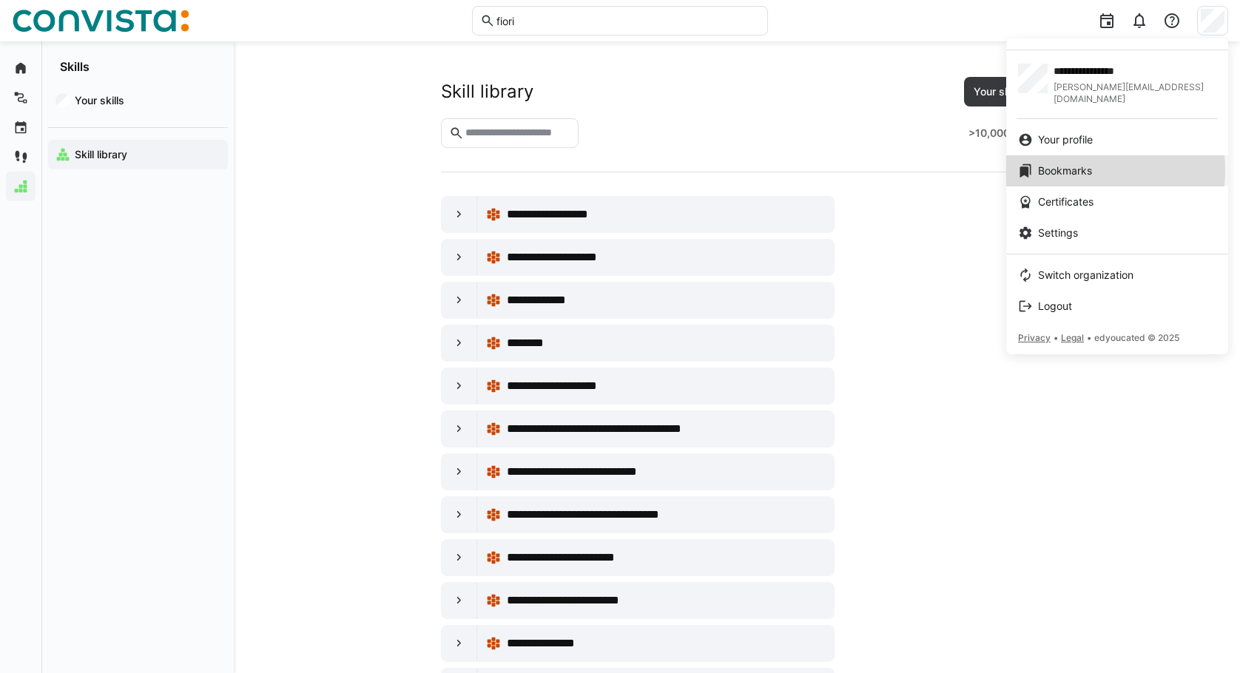
click at [1048, 164] on span "Bookmarks" at bounding box center [1065, 171] width 54 height 15
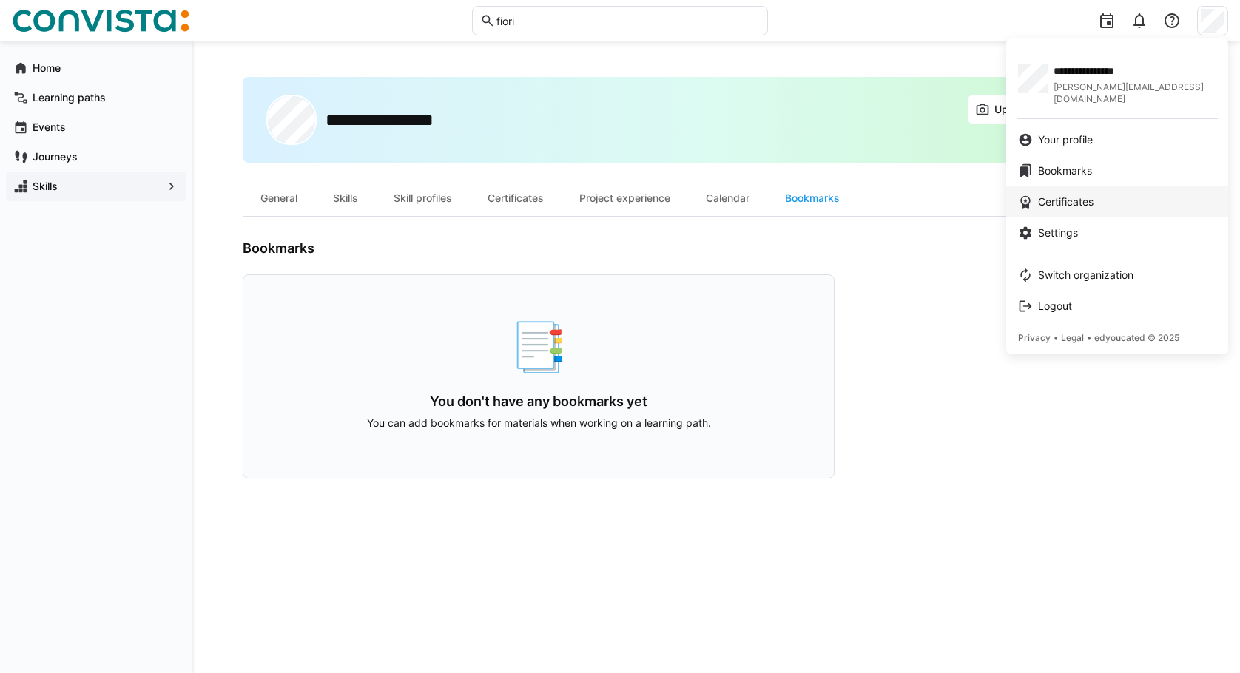
click at [1119, 195] on div "Certificates" at bounding box center [1117, 202] width 198 height 15
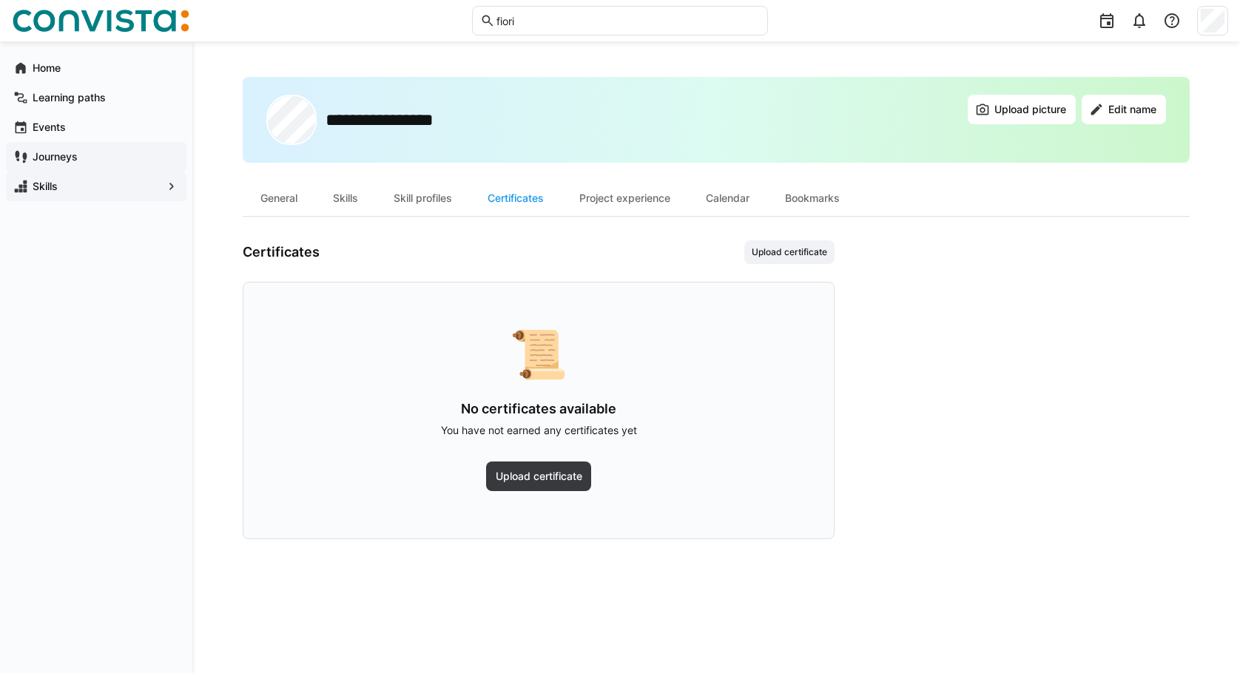
click at [41, 149] on div "Journeys" at bounding box center [96, 157] width 181 height 30
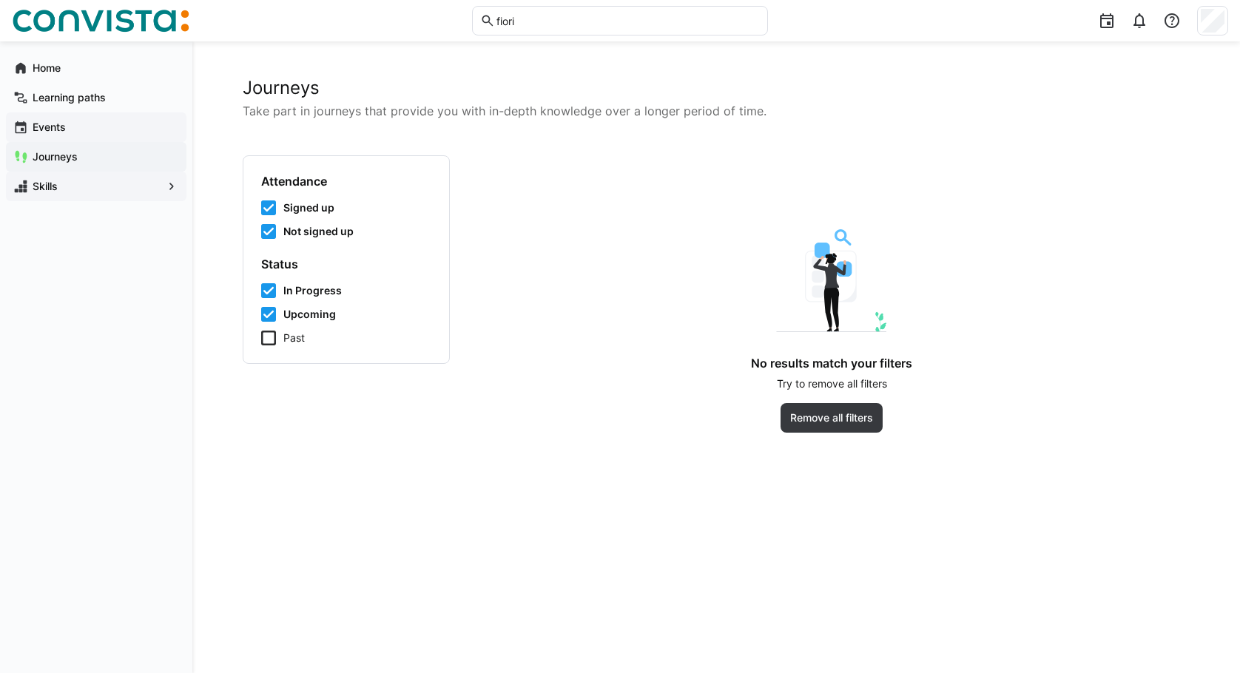
click at [0, 0] on app-navigation-label "Events" at bounding box center [0, 0] width 0 height 0
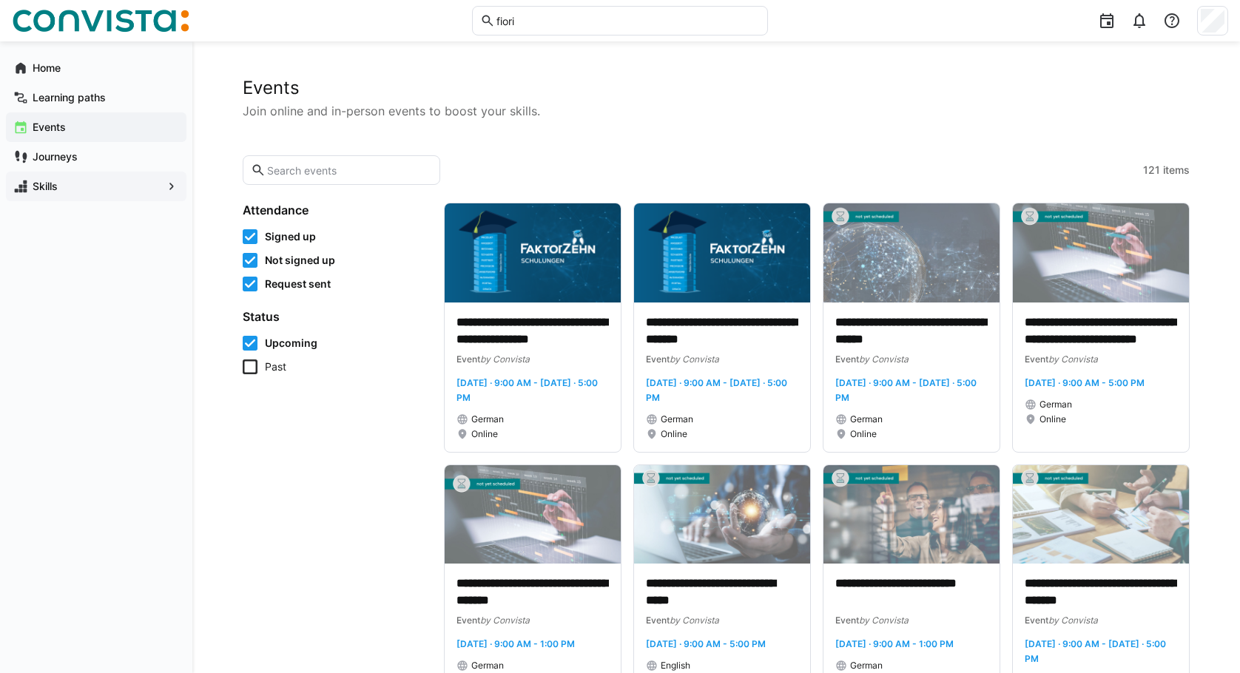
click at [274, 363] on span "Past" at bounding box center [275, 367] width 21 height 15
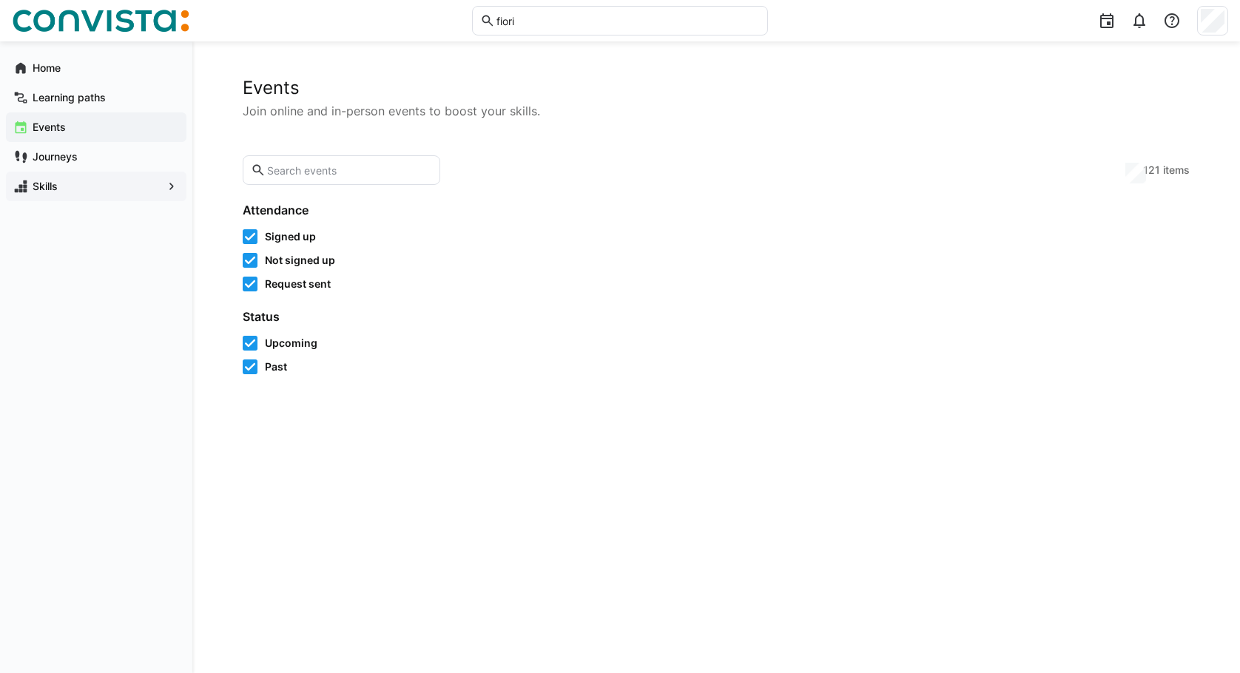
click at [280, 341] on span "Upcoming" at bounding box center [291, 343] width 53 height 15
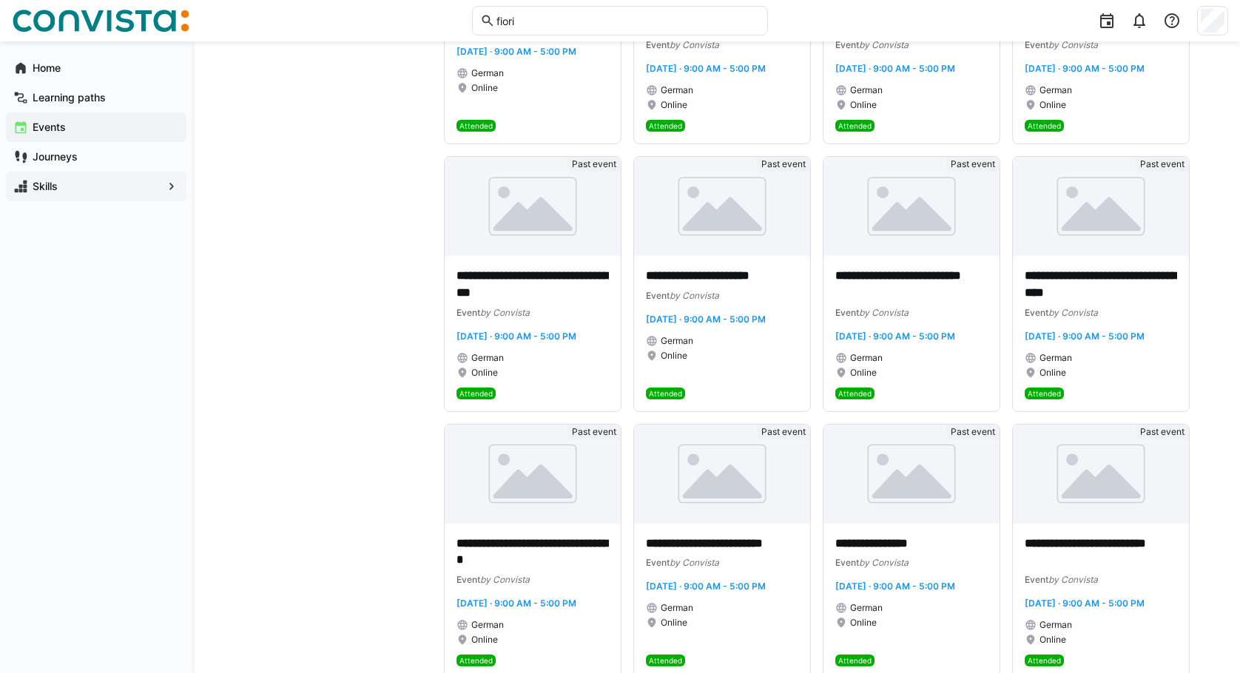
scroll to position [641, 0]
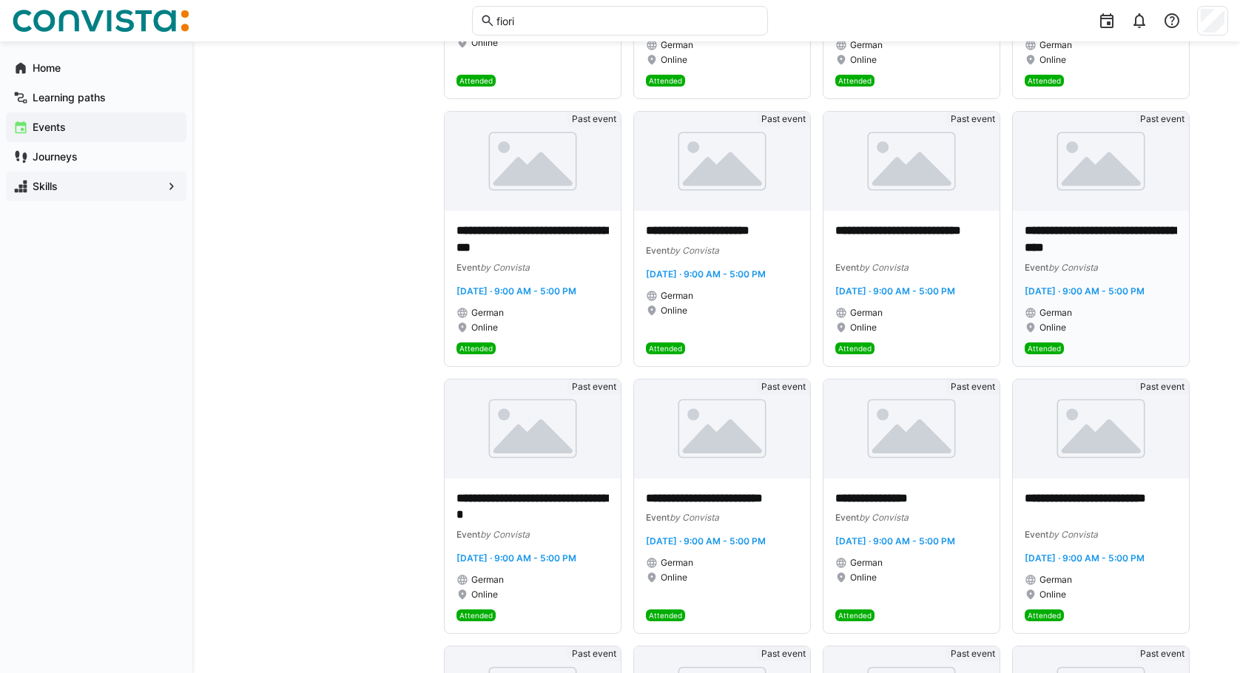
click at [1070, 252] on p "**********" at bounding box center [1101, 240] width 152 height 34
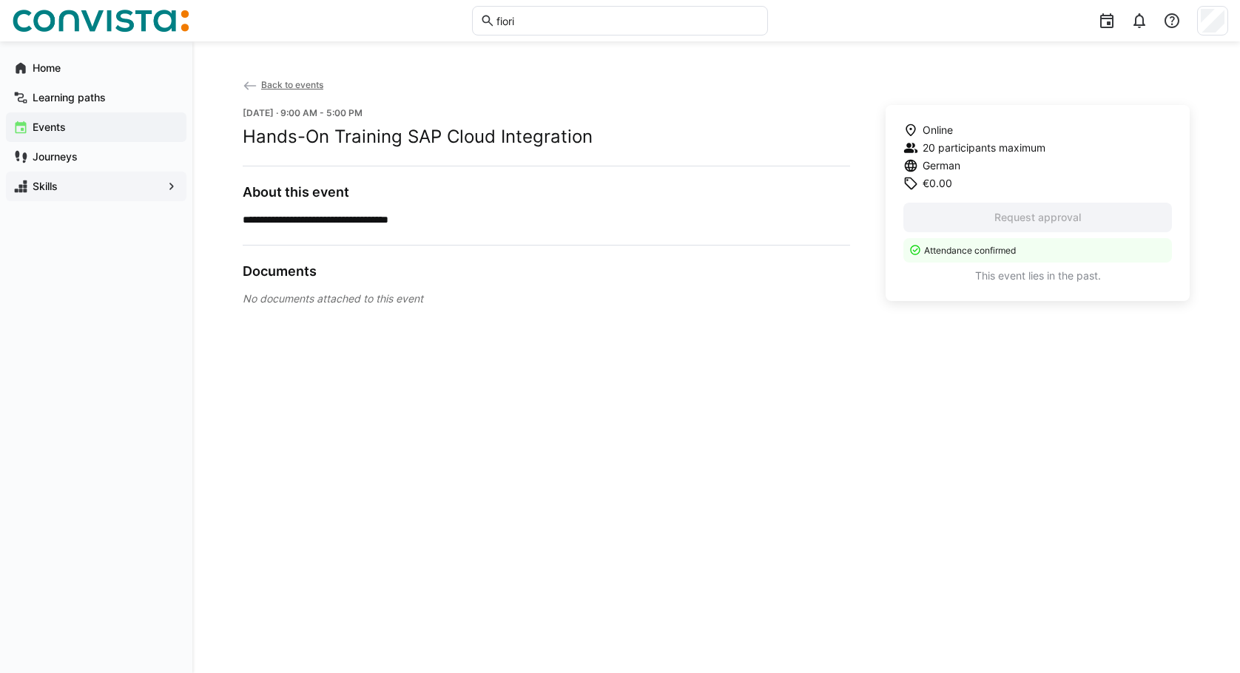
click at [300, 89] on span "Back to events" at bounding box center [292, 84] width 62 height 11
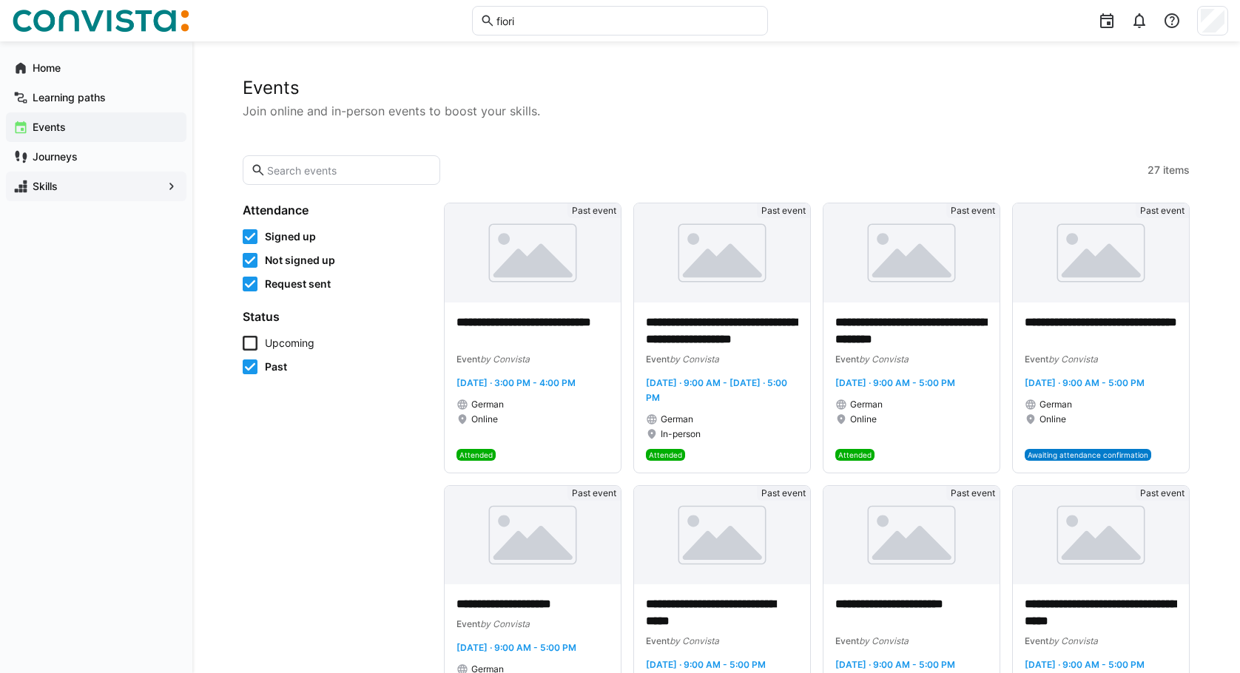
click at [280, 343] on span "Upcoming" at bounding box center [290, 343] width 50 height 15
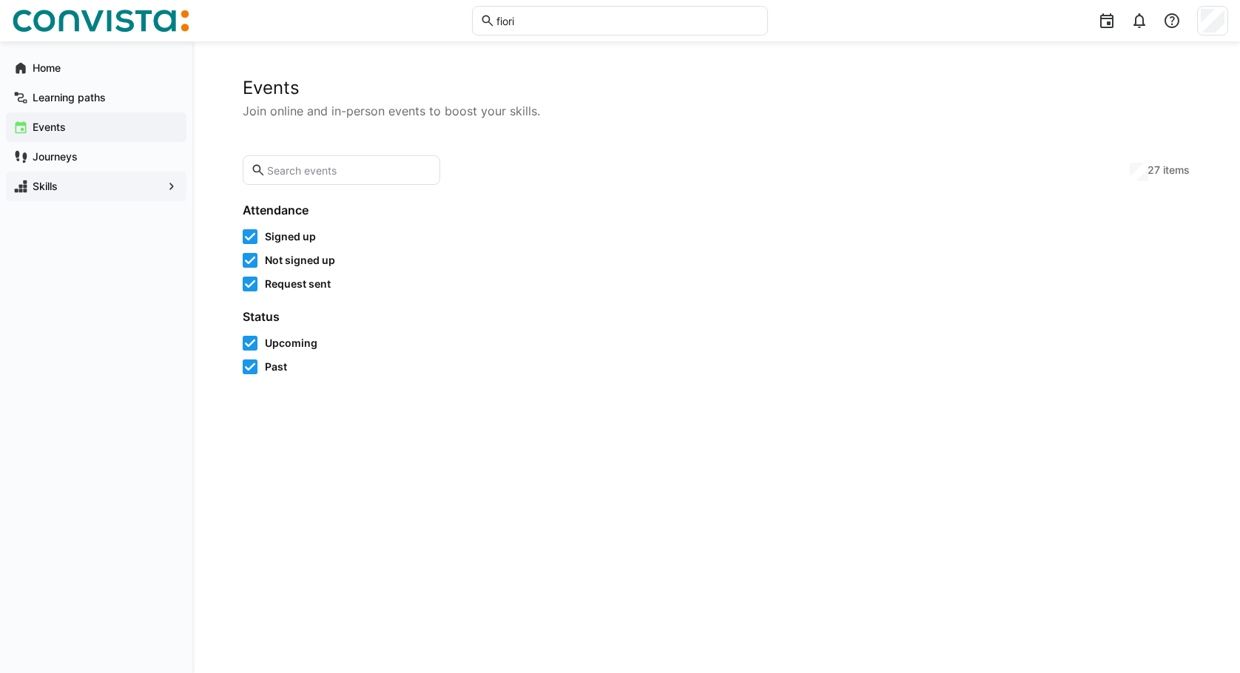
click at [277, 367] on span "Past" at bounding box center [276, 367] width 22 height 15
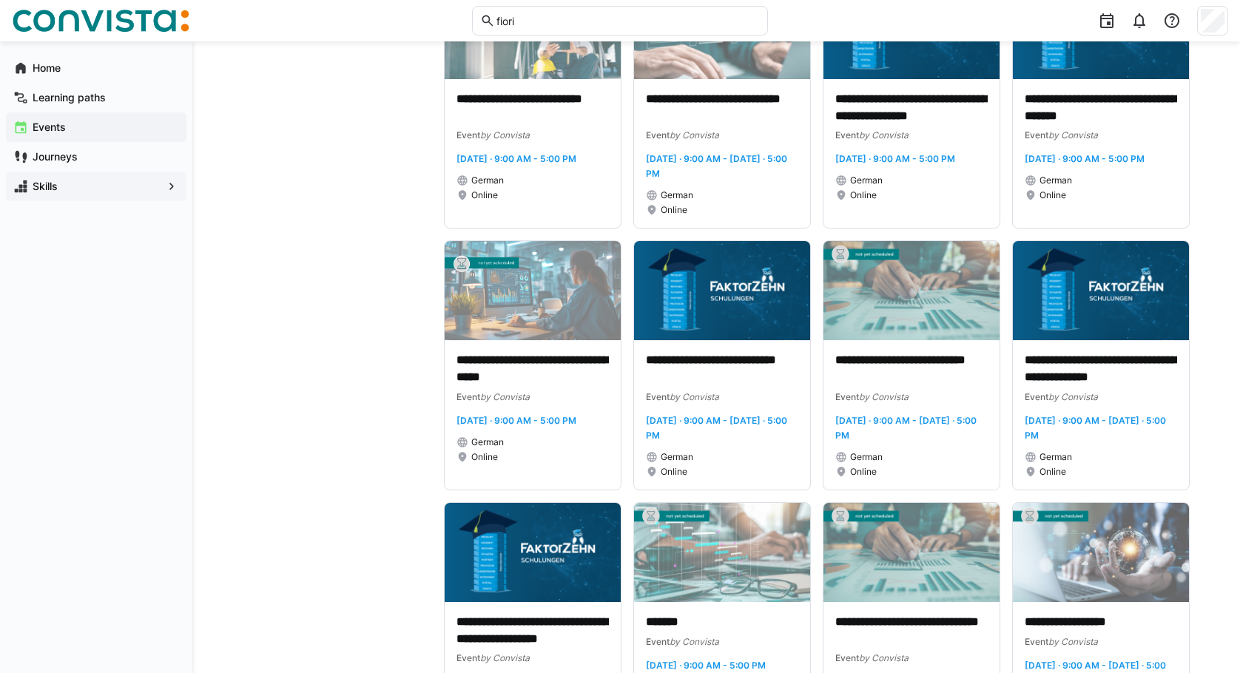
scroll to position [1554, 0]
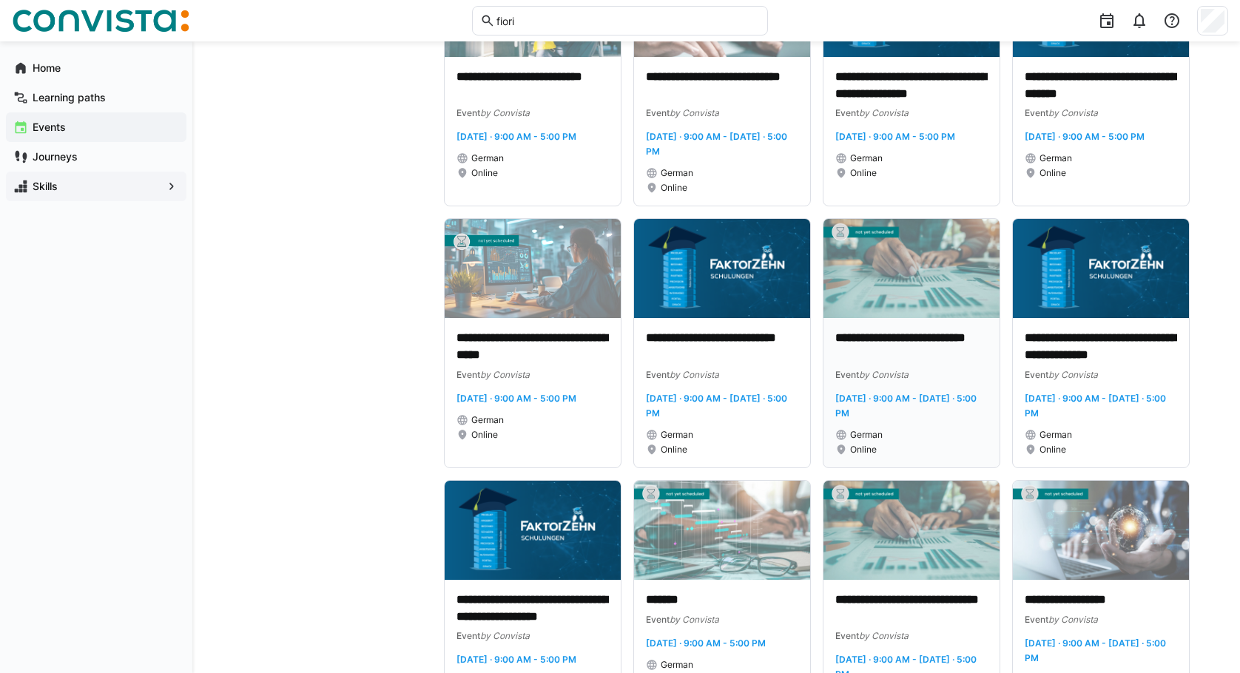
click at [962, 349] on p "**********" at bounding box center [911, 347] width 152 height 34
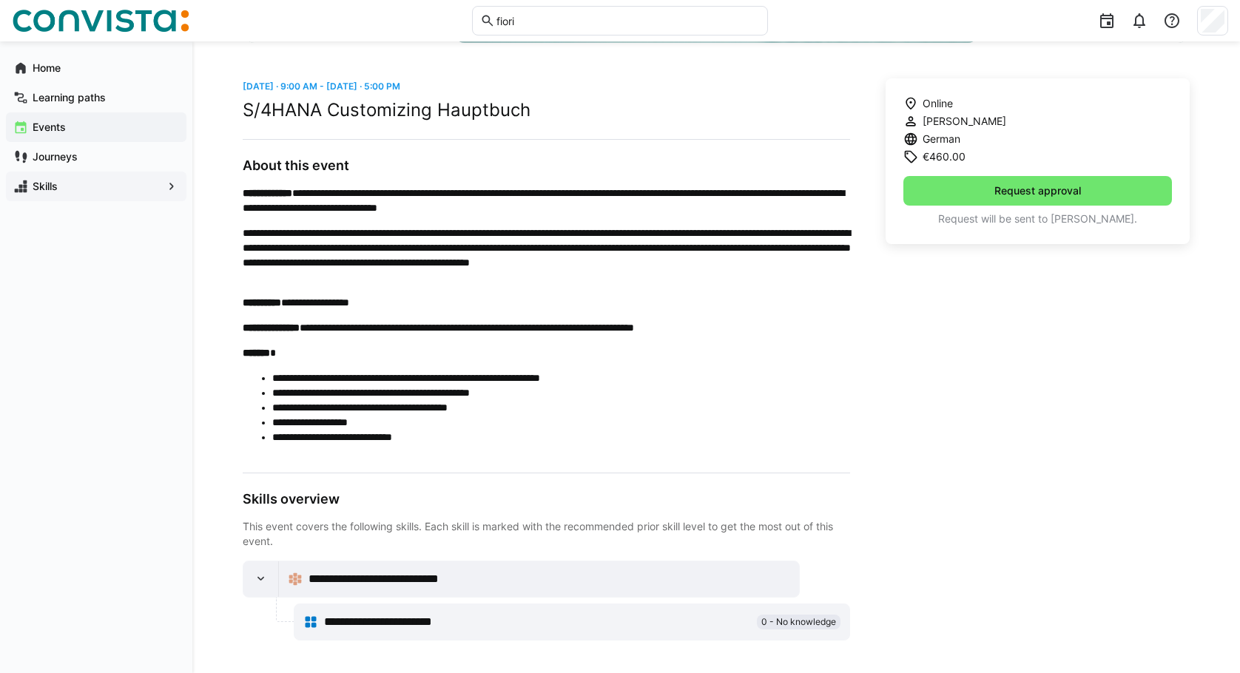
scroll to position [361, 0]
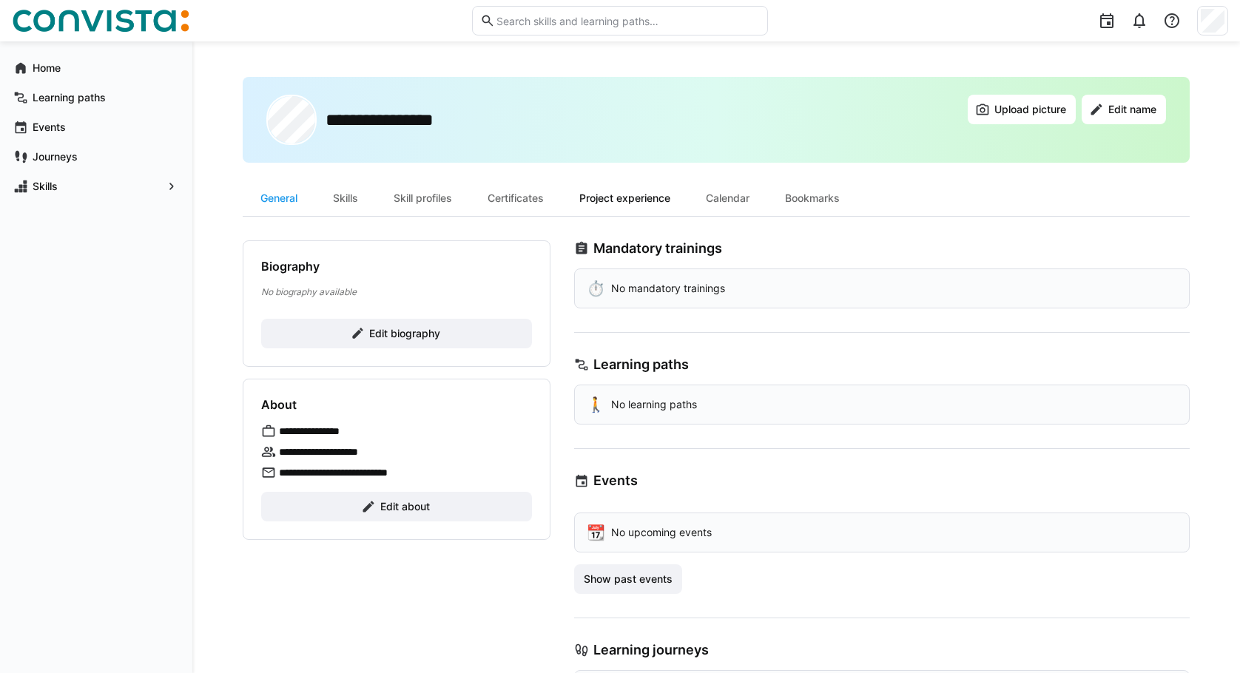
click at [607, 194] on div "Project experience" at bounding box center [625, 199] width 127 height 36
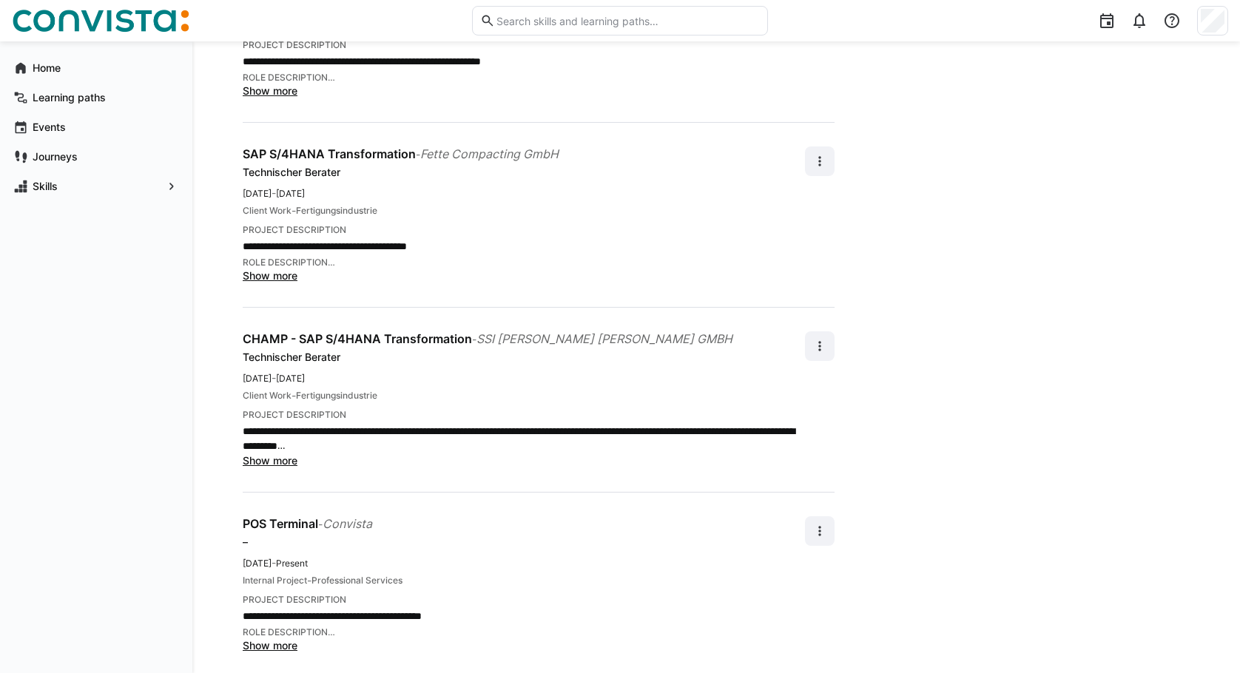
scroll to position [515, 0]
click at [826, 526] on span at bounding box center [820, 531] width 30 height 30
click at [940, 471] on app-user-profile-inner-container "**********" at bounding box center [716, 189] width 947 height 927
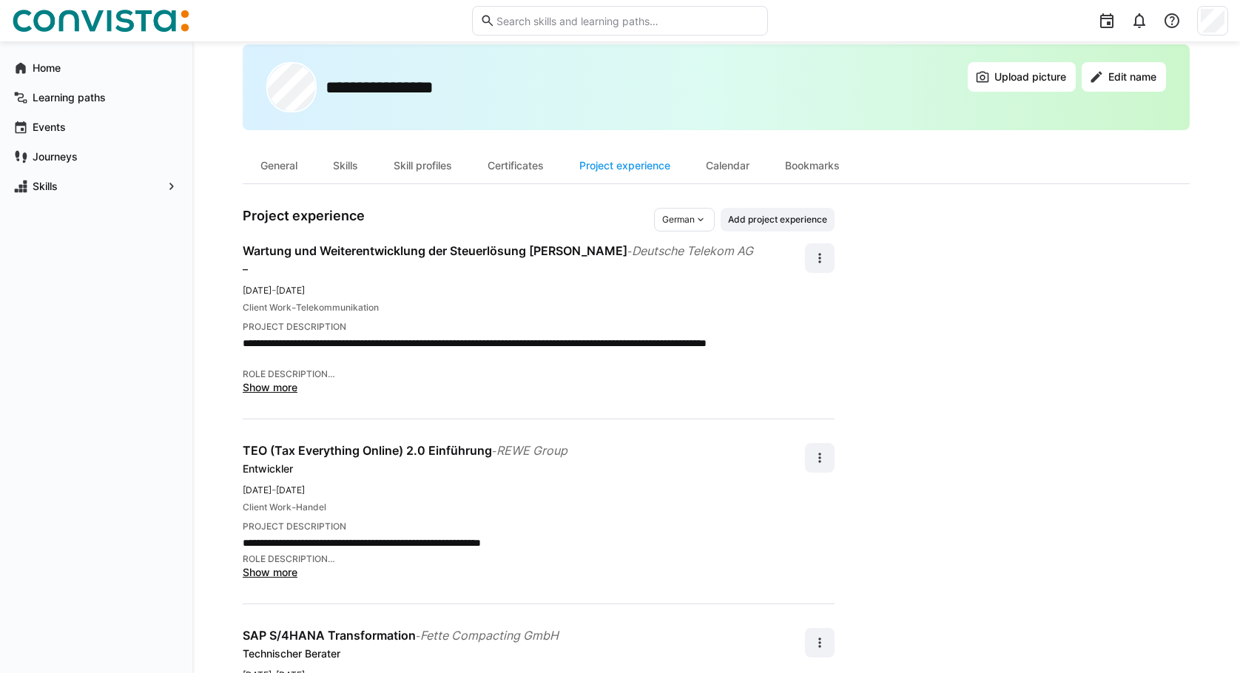
scroll to position [0, 0]
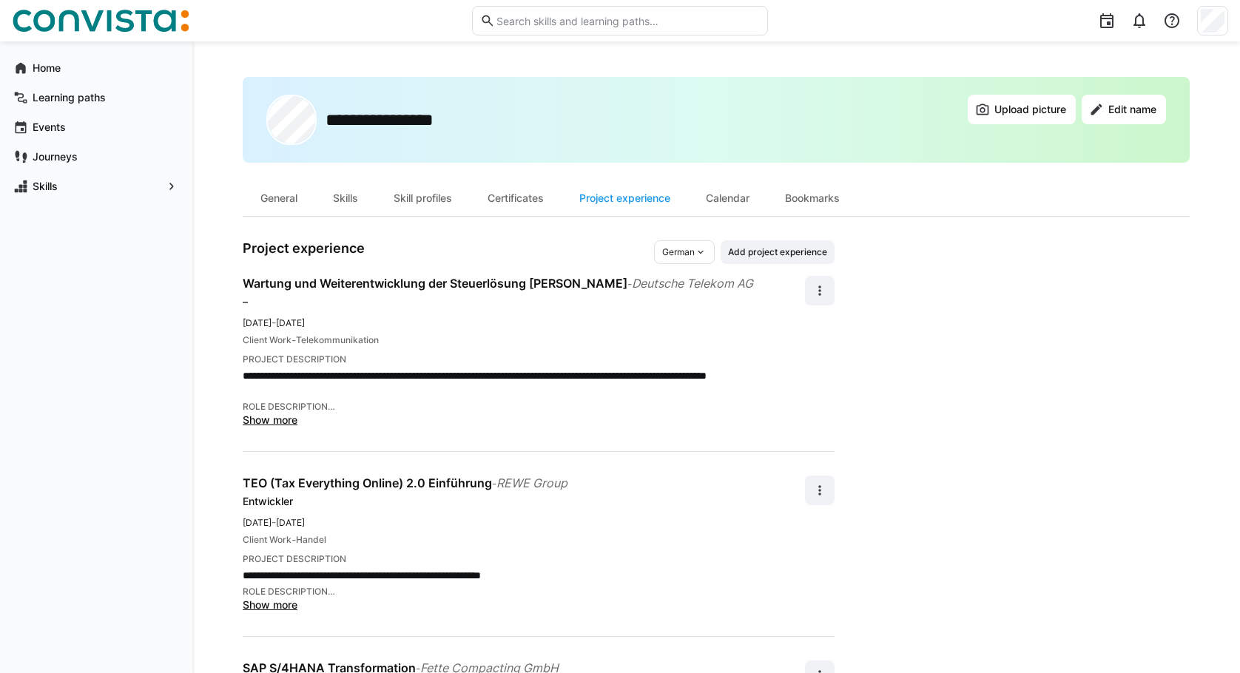
click at [265, 414] on span "Show more" at bounding box center [270, 420] width 55 height 13
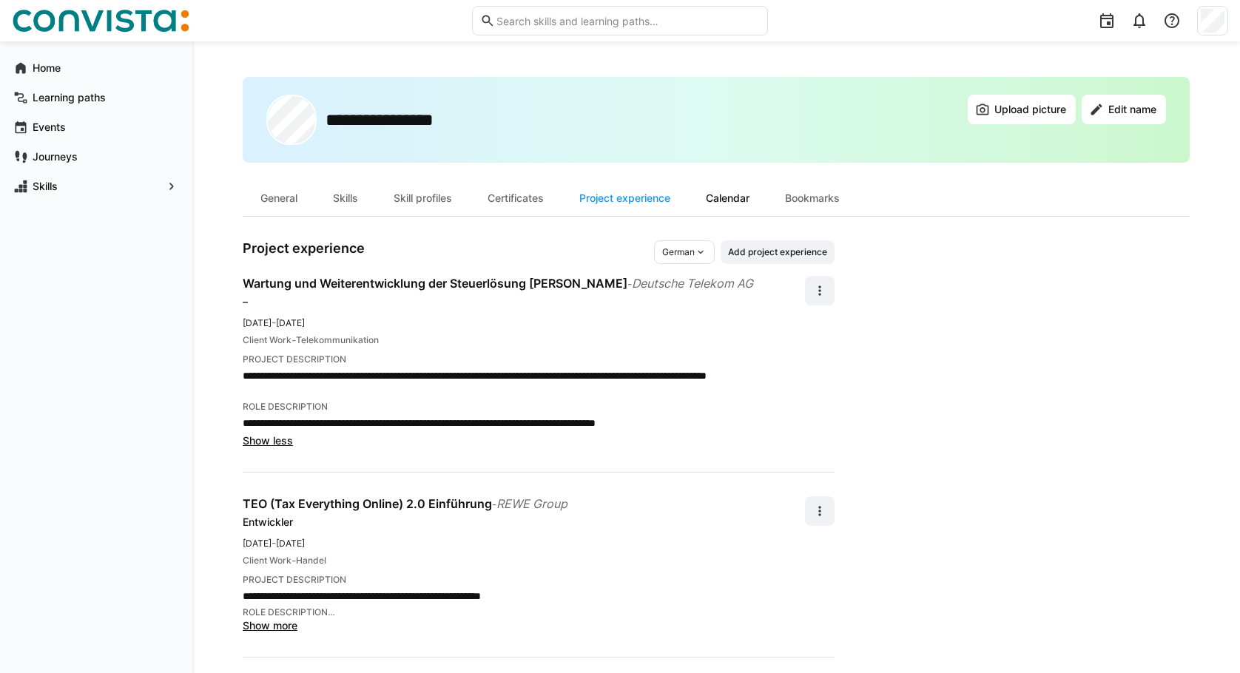
click at [713, 201] on div "Calendar" at bounding box center [727, 199] width 79 height 36
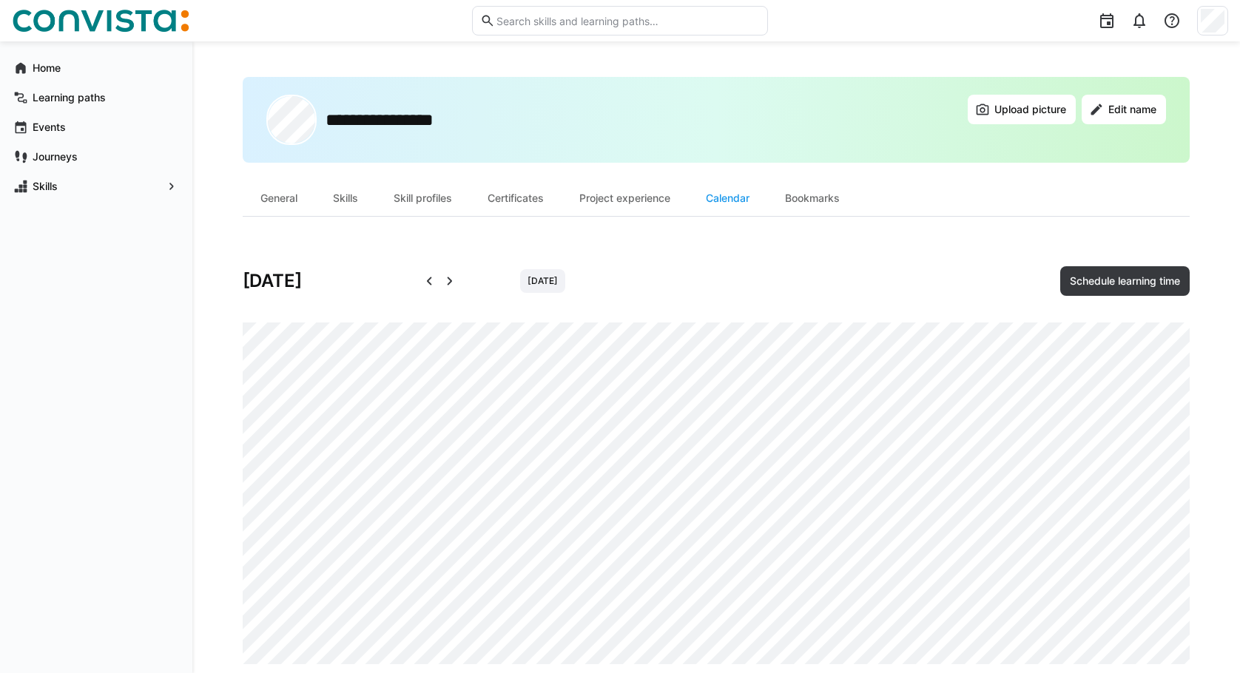
scroll to position [27, 0]
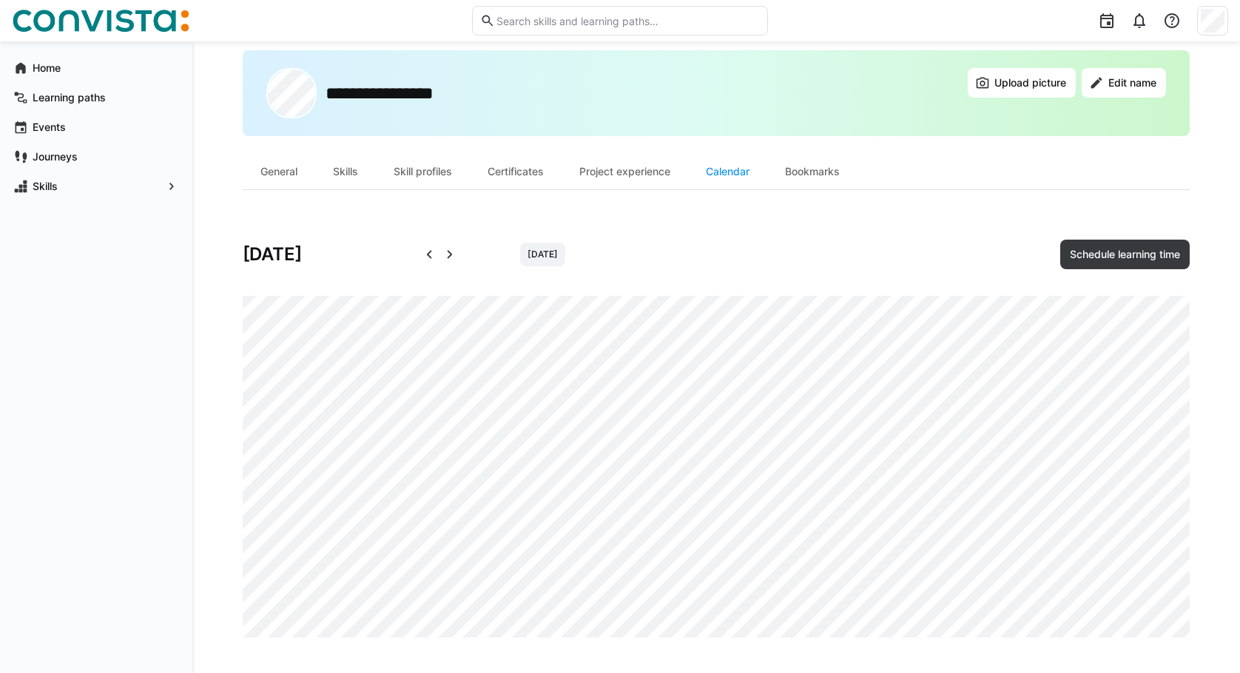
click at [442, 257] on eds-icon at bounding box center [450, 255] width 18 height 18
click at [1122, 238] on div "Schedule learning time" at bounding box center [1124, 254] width 129 height 37
click at [1134, 248] on span "Schedule learning time" at bounding box center [1125, 254] width 115 height 15
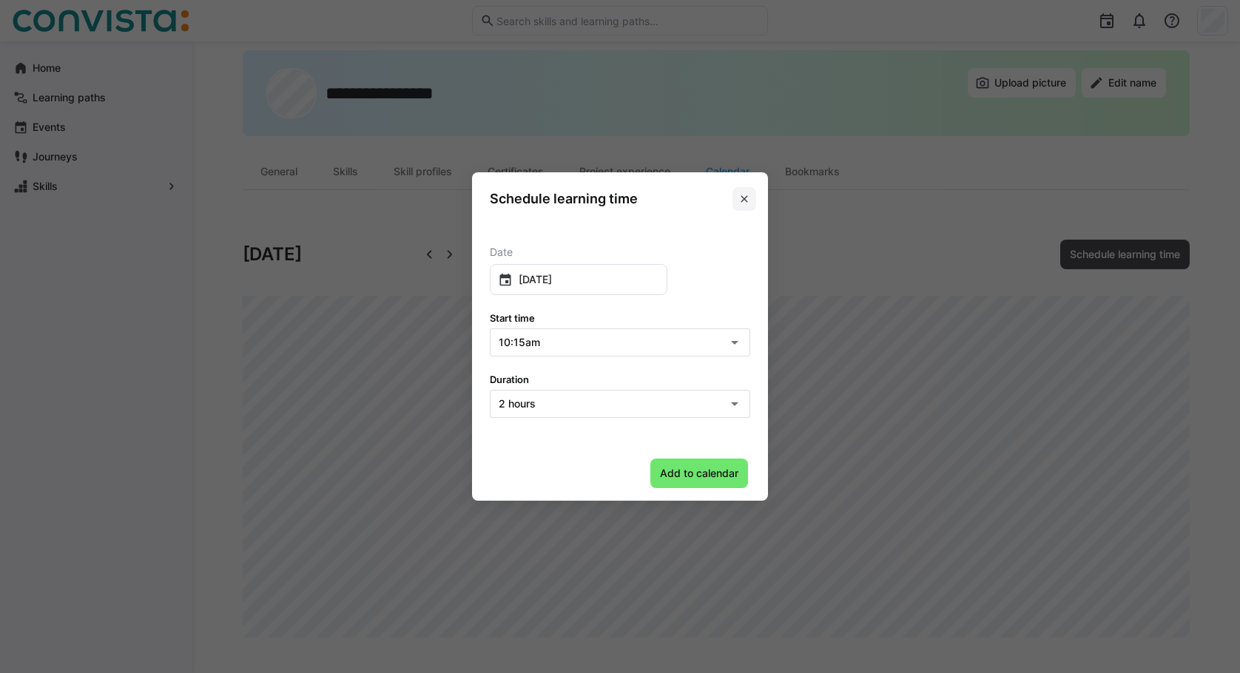
click at [756, 197] on span at bounding box center [744, 199] width 24 height 24
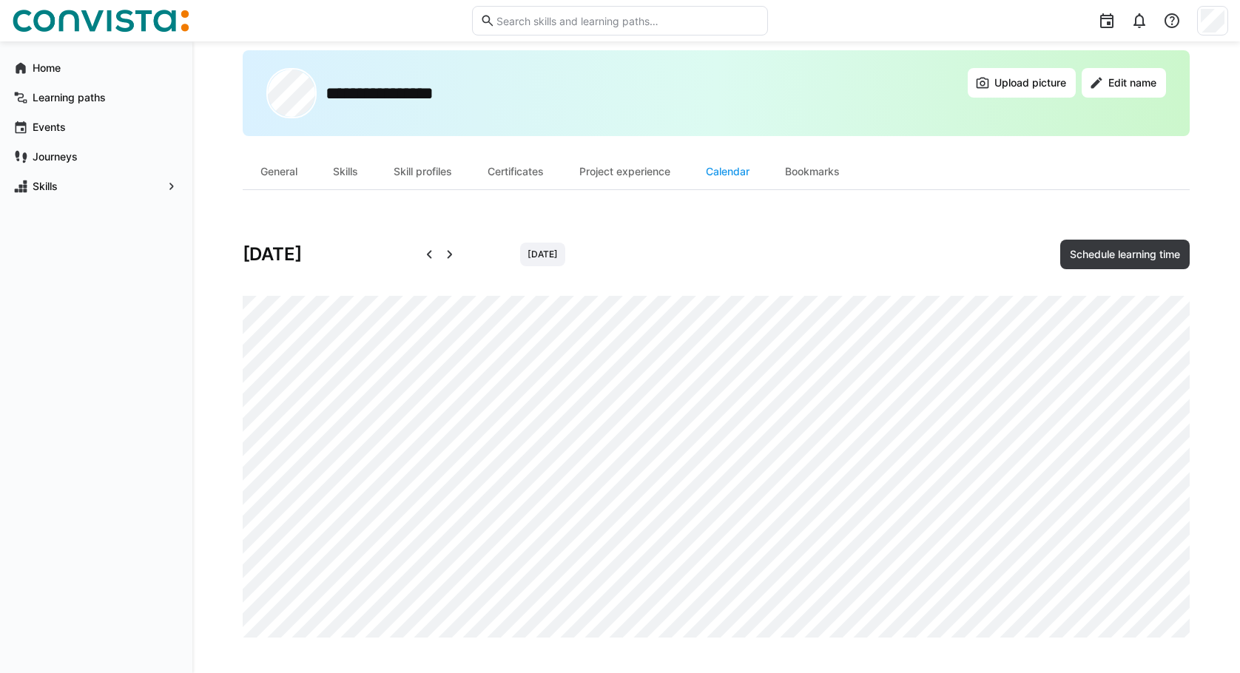
click at [456, 261] on eds-icon at bounding box center [450, 255] width 18 height 18
click at [425, 256] on eds-icon at bounding box center [429, 255] width 18 height 18
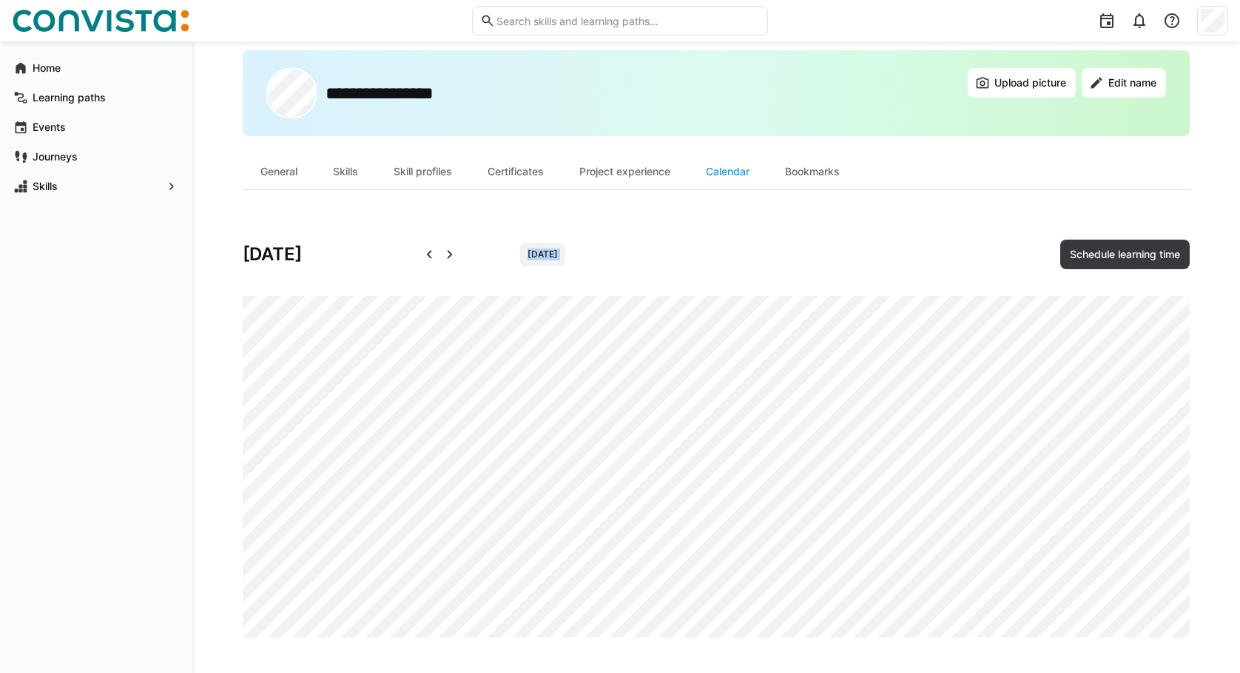
click at [425, 256] on eds-icon at bounding box center [429, 255] width 18 height 18
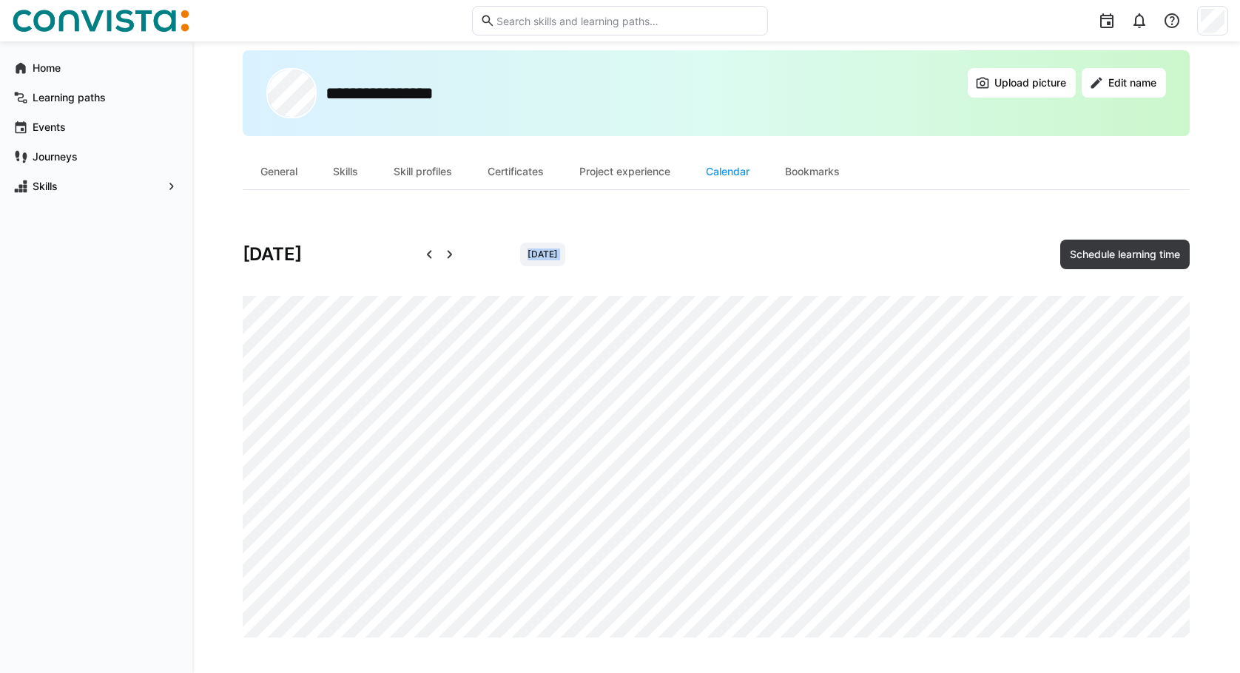
click at [425, 256] on eds-icon at bounding box center [429, 255] width 18 height 18
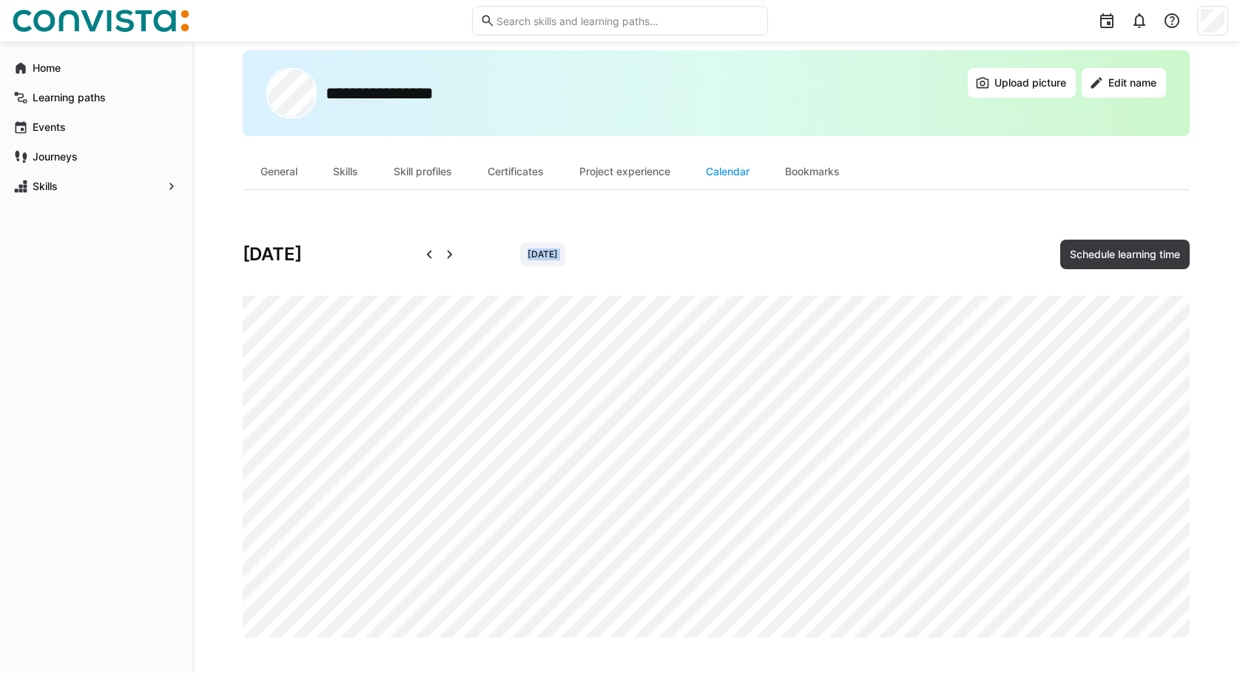
click at [425, 256] on eds-icon at bounding box center [429, 255] width 18 height 18
click at [427, 262] on eds-icon at bounding box center [429, 255] width 18 height 18
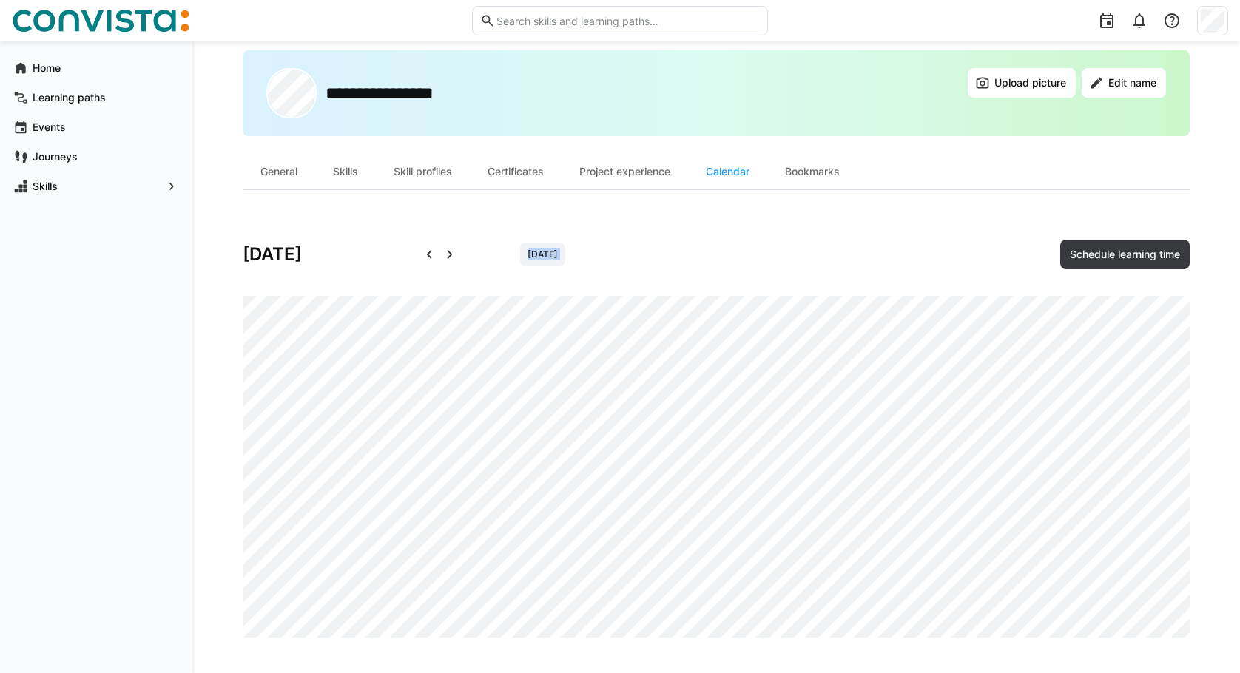
click at [427, 262] on eds-icon at bounding box center [429, 255] width 18 height 18
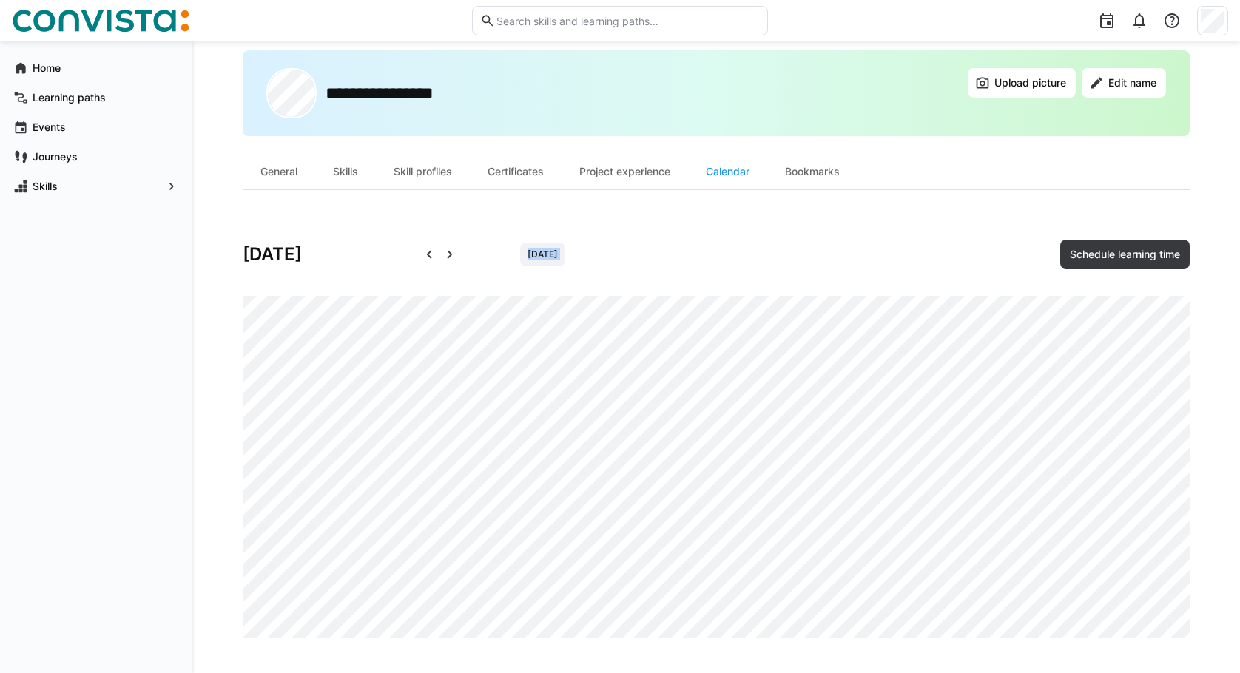
scroll to position [0, 0]
